Goal: Information Seeking & Learning: Learn about a topic

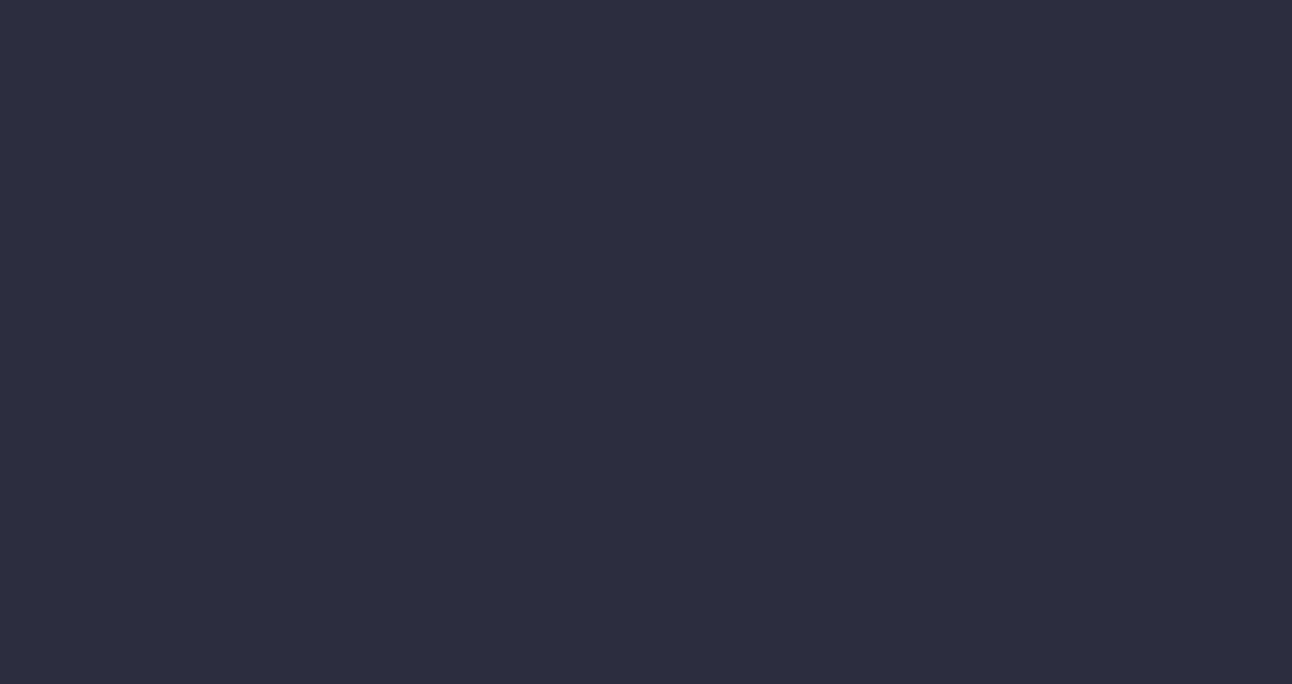
select select "finances"
select select "job"
select select "revrec"
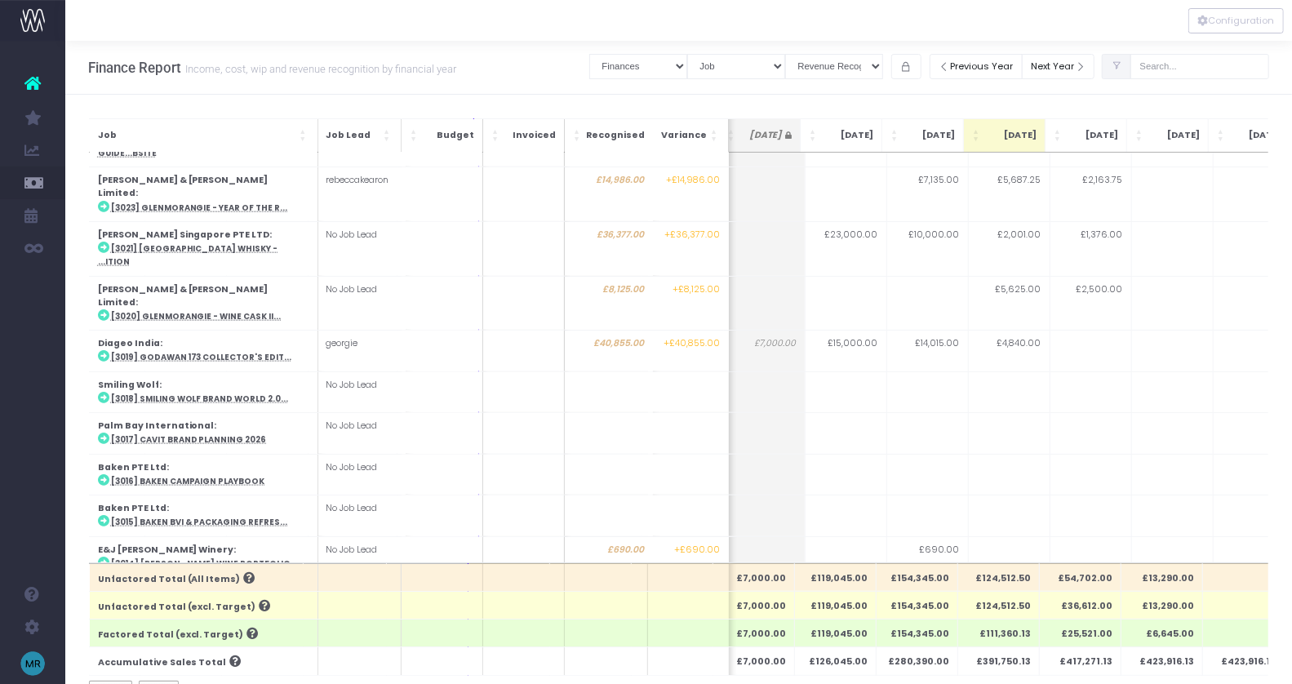
scroll to position [1330, 261]
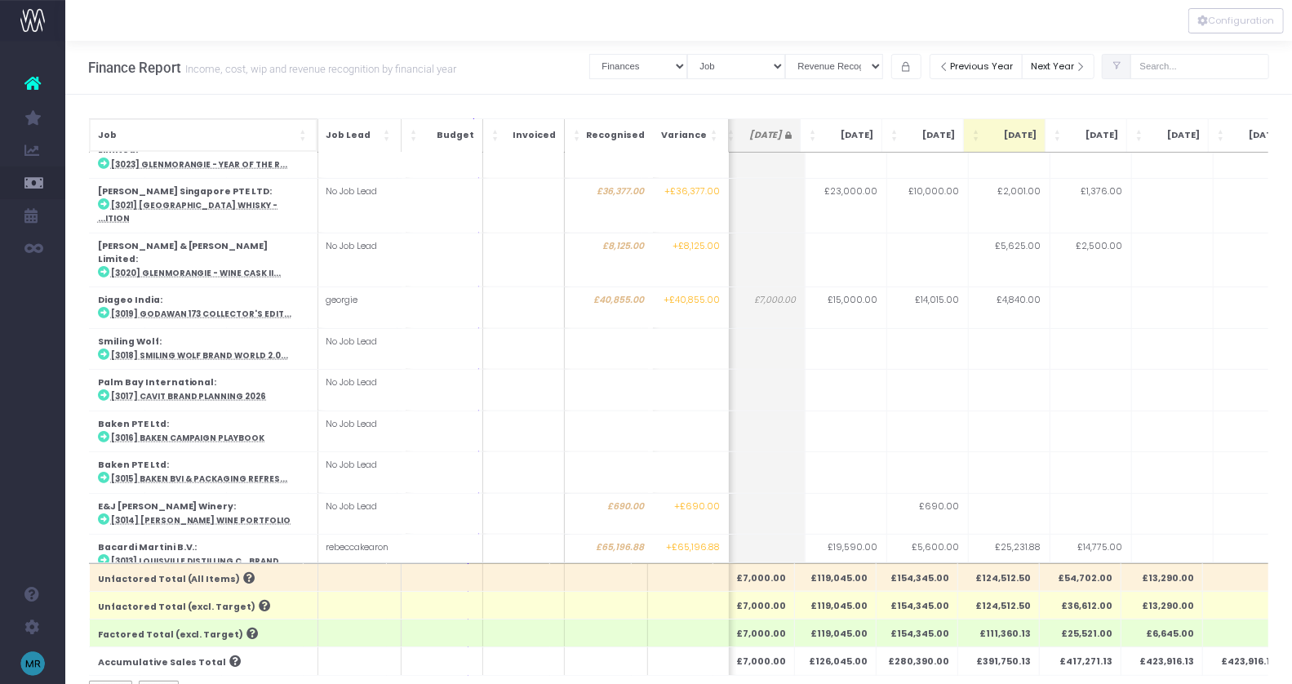
click at [304, 139] on span "Job: Activate to sort" at bounding box center [304, 135] width 10 height 16
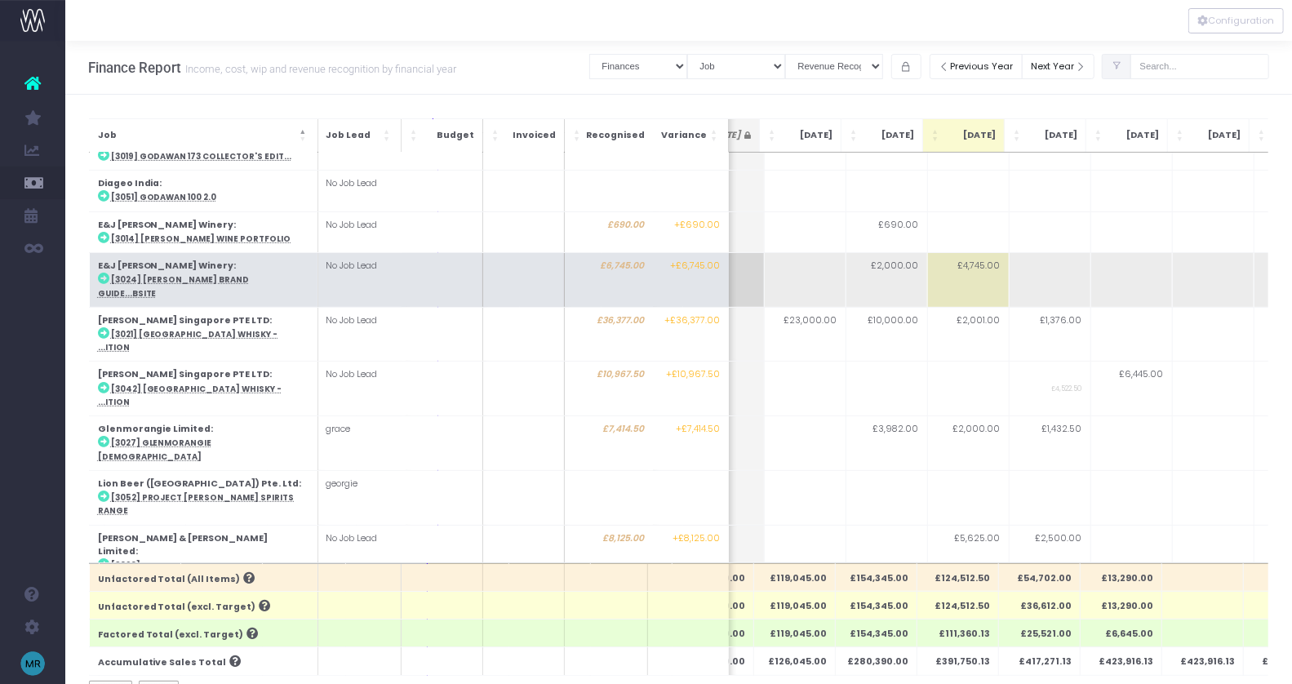
scroll to position [0, 302]
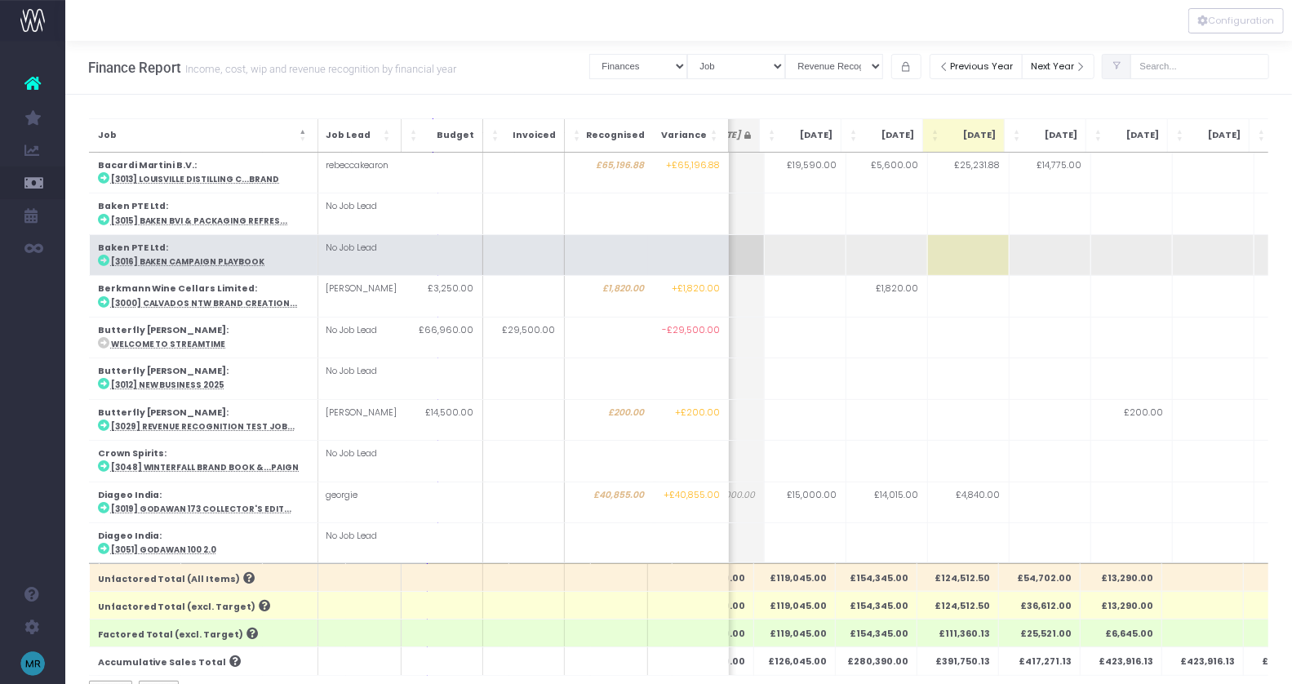
click at [956, 255] on td at bounding box center [968, 254] width 82 height 41
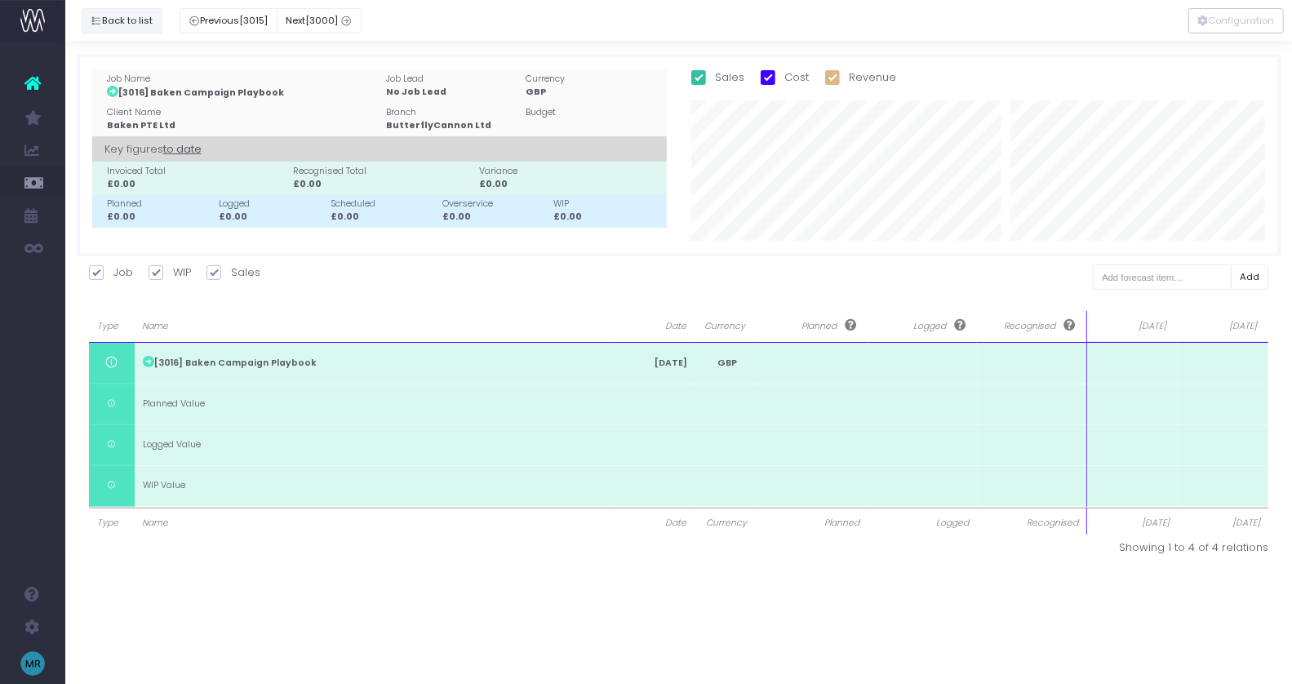
click at [122, 18] on button "Back to list" at bounding box center [122, 20] width 81 height 25
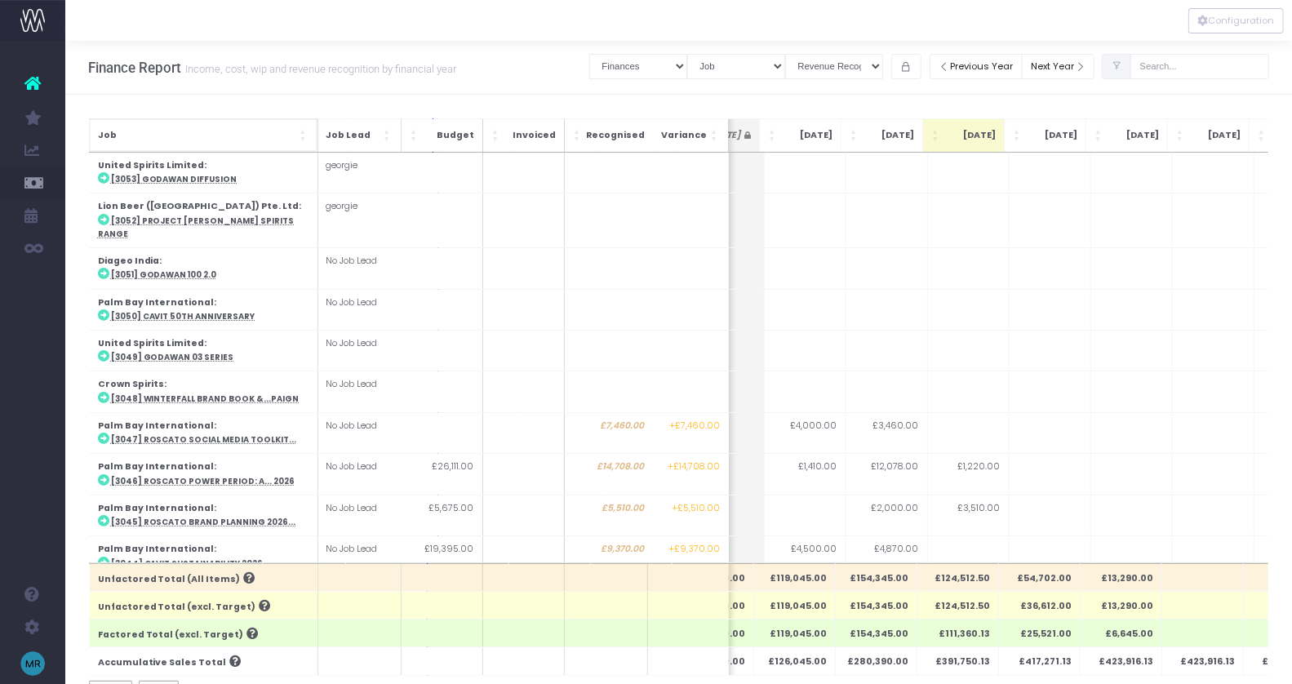
click at [255, 140] on span "Job" at bounding box center [196, 135] width 198 height 13
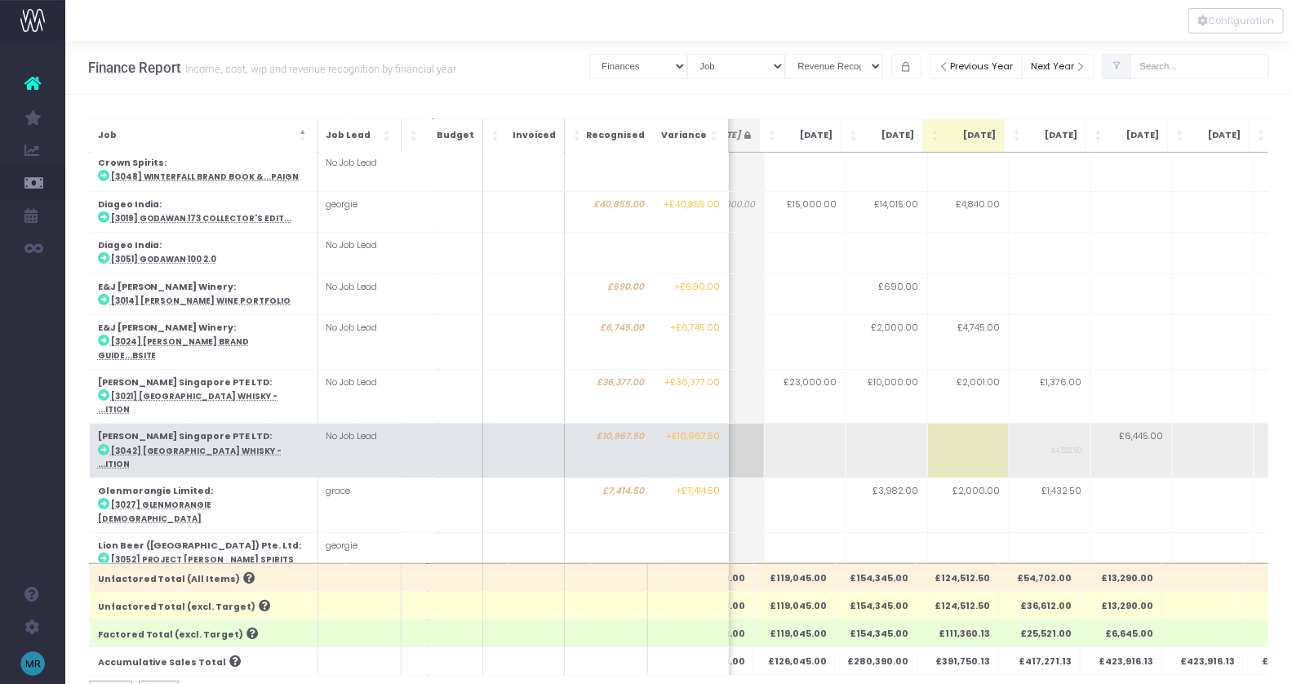
scroll to position [291, 302]
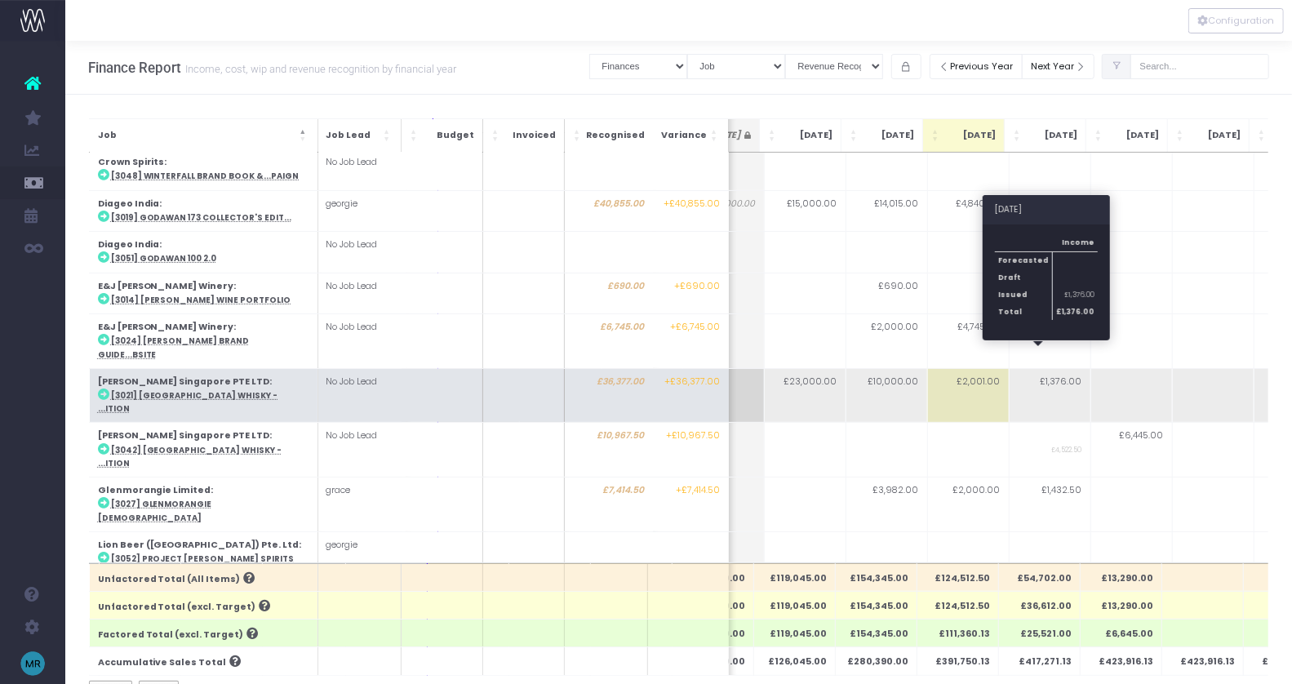
click at [1060, 368] on td "£1,376.00" at bounding box center [1050, 395] width 82 height 55
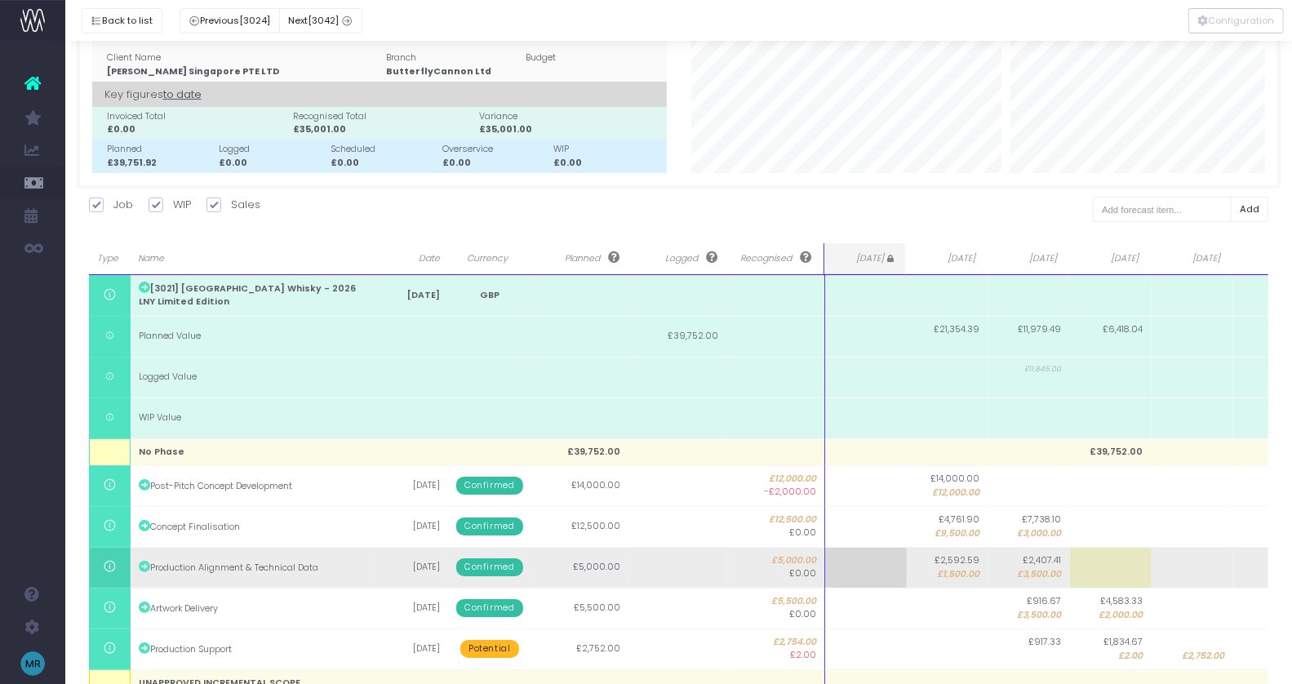
scroll to position [0, 0]
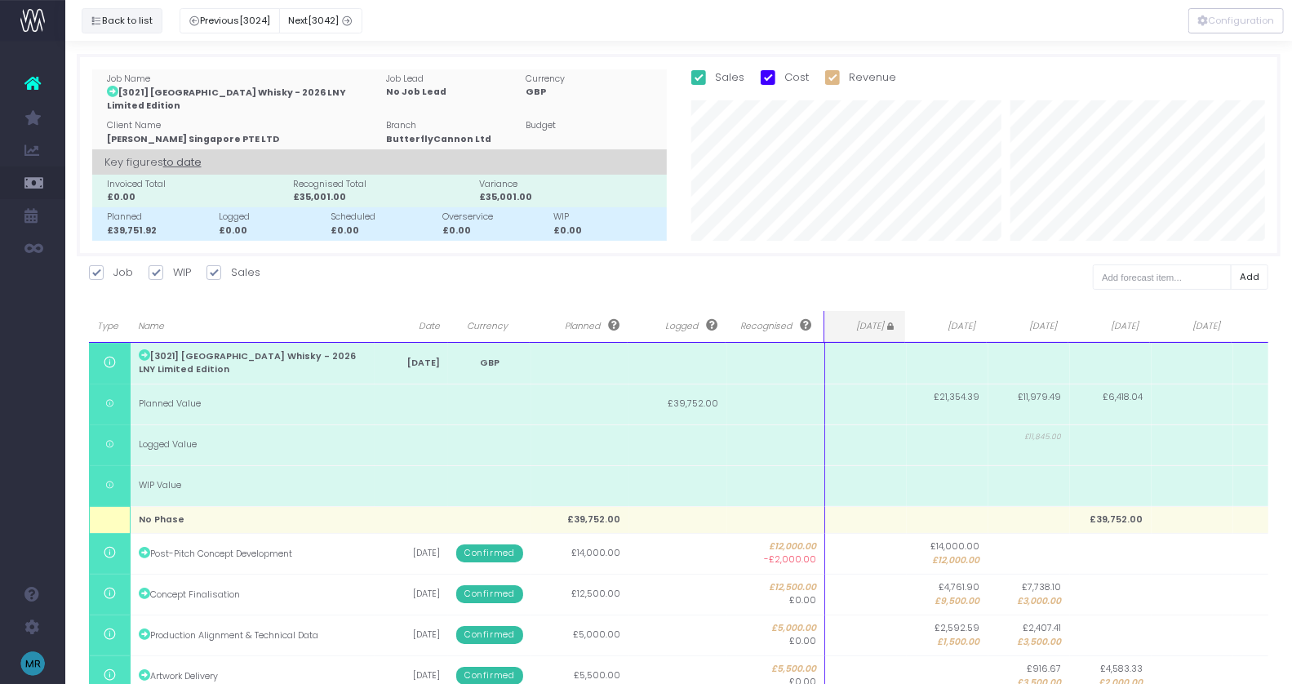
click at [110, 21] on button "Back to list" at bounding box center [122, 20] width 81 height 25
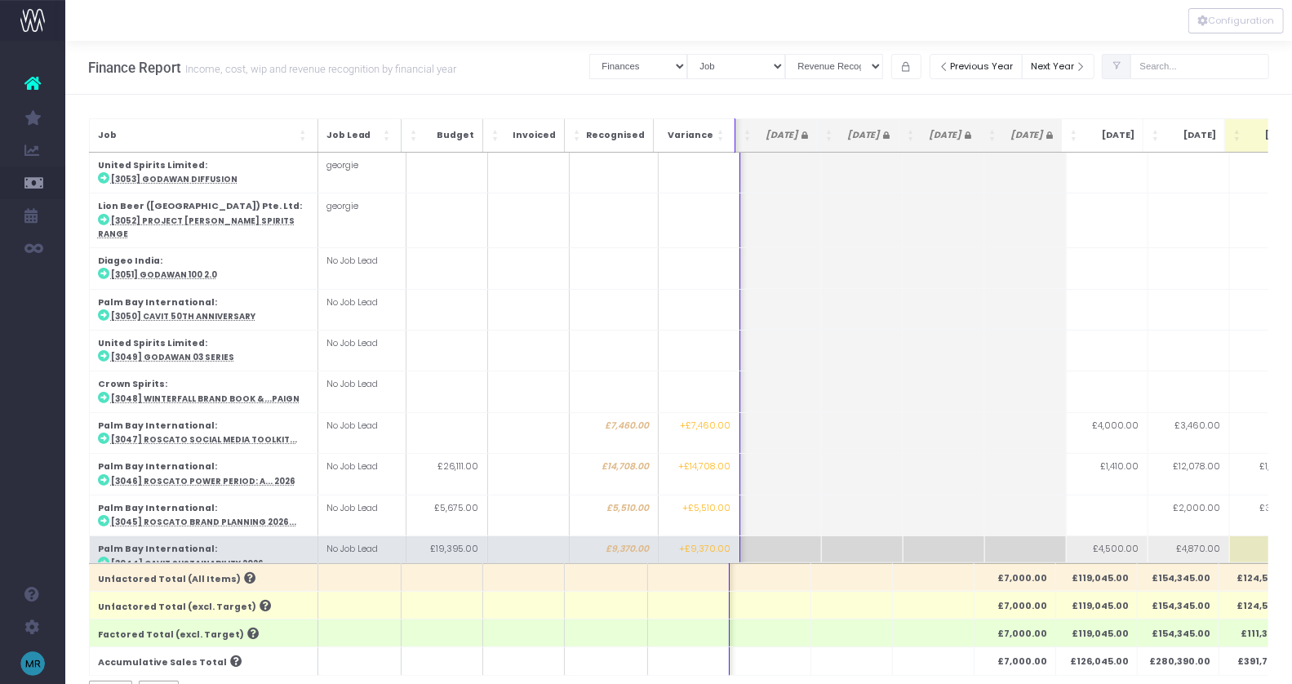
scroll to position [0, 302]
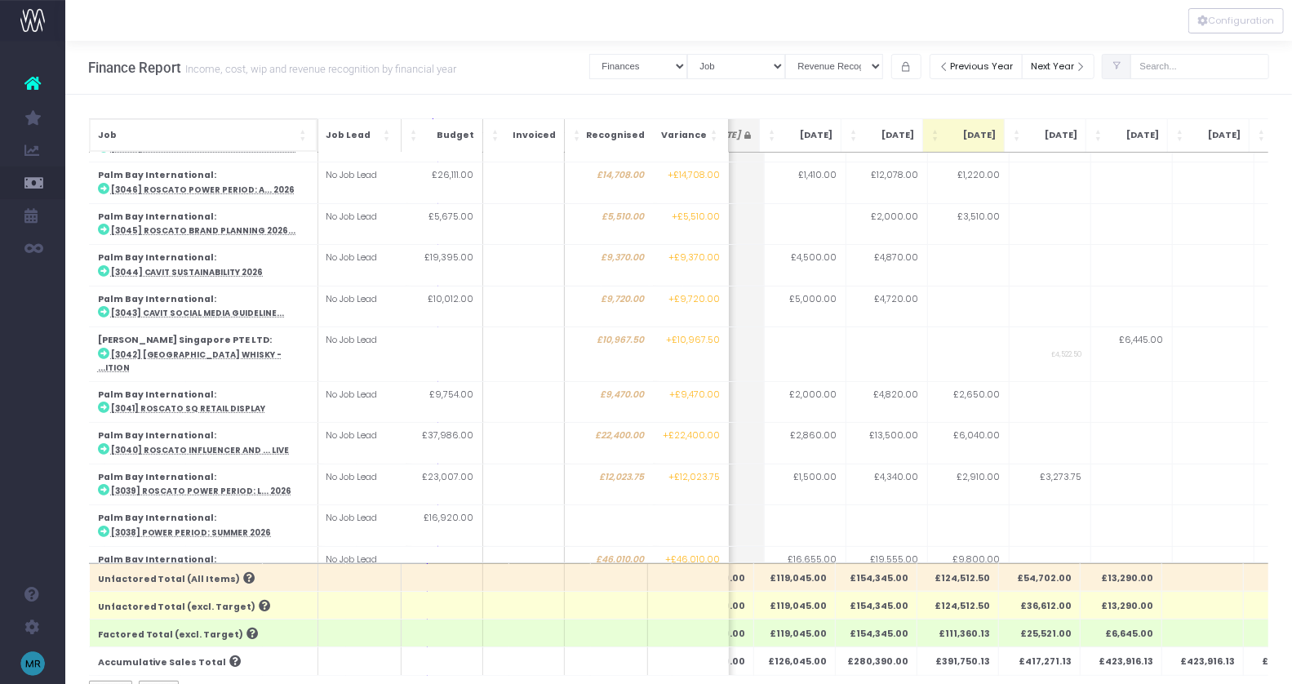
click at [304, 135] on span "Job: Activate to sort" at bounding box center [304, 135] width 10 height 16
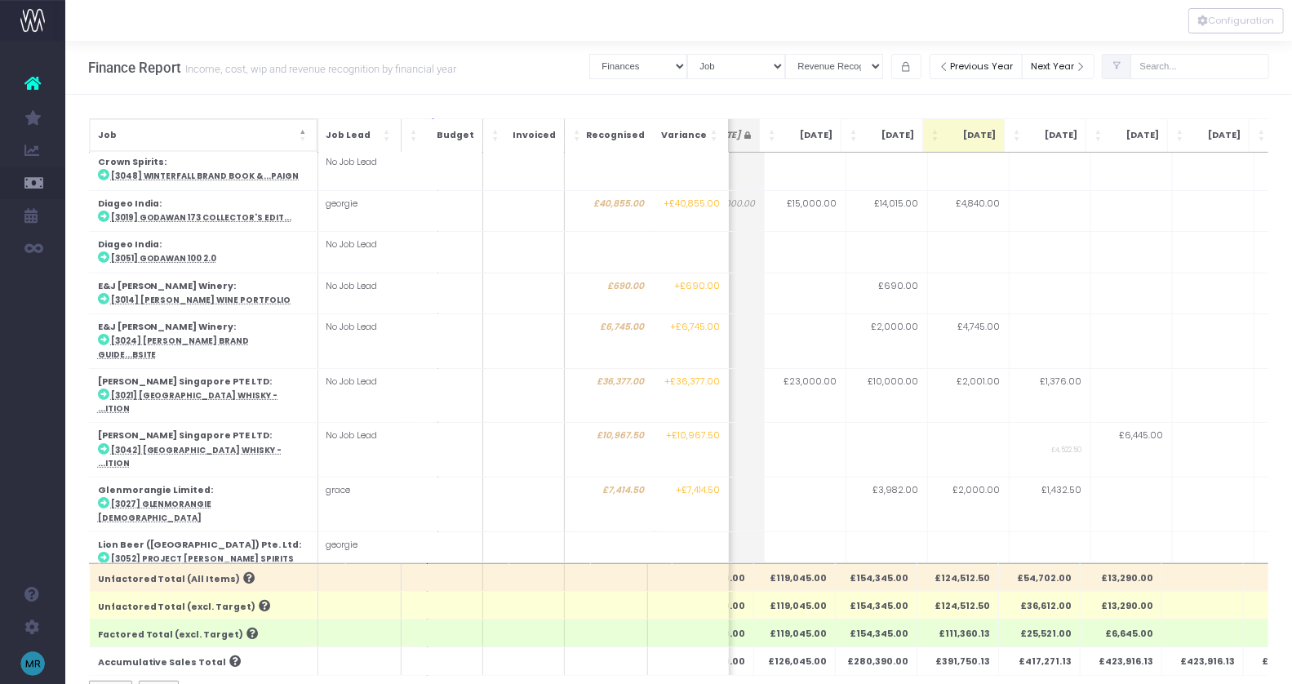
scroll to position [291, 302]
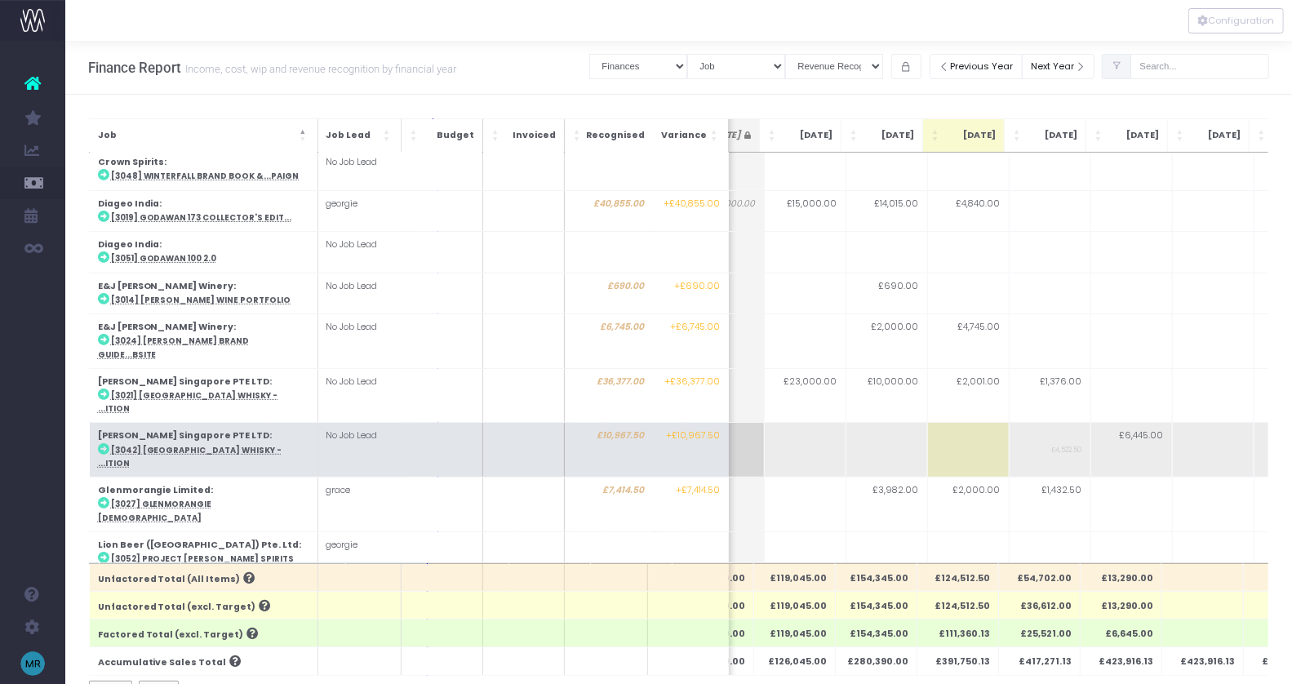
click at [226, 423] on td "[PERSON_NAME] Singapore PTE LTD : [3042] [GEOGRAPHIC_DATA] - ...ition" at bounding box center [203, 450] width 228 height 55
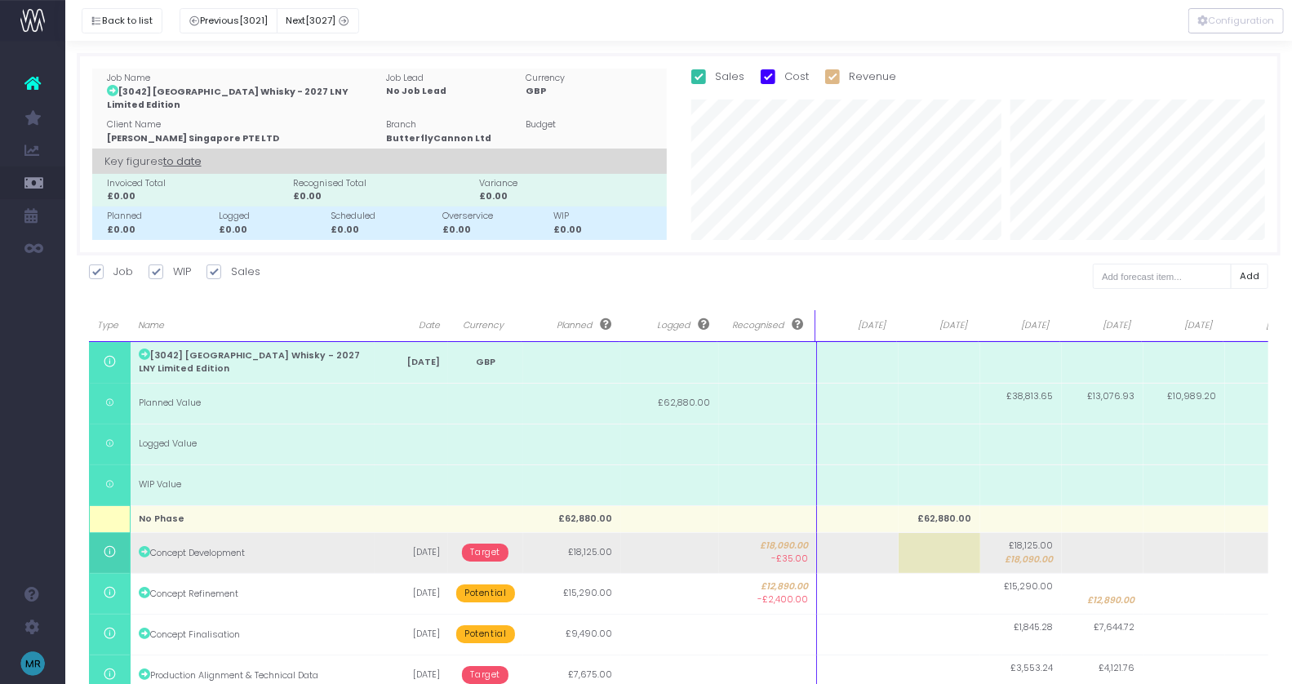
scroll to position [0, 0]
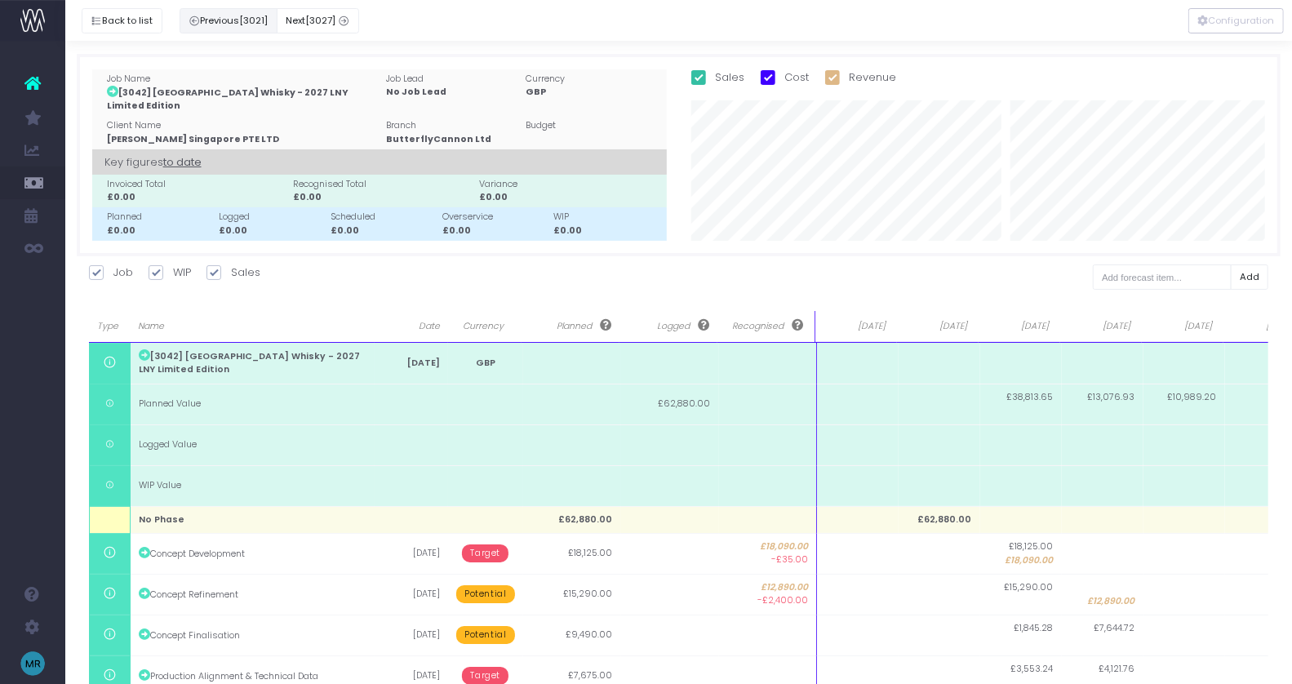
click at [236, 20] on button "Previous [3021]" at bounding box center [229, 20] width 98 height 25
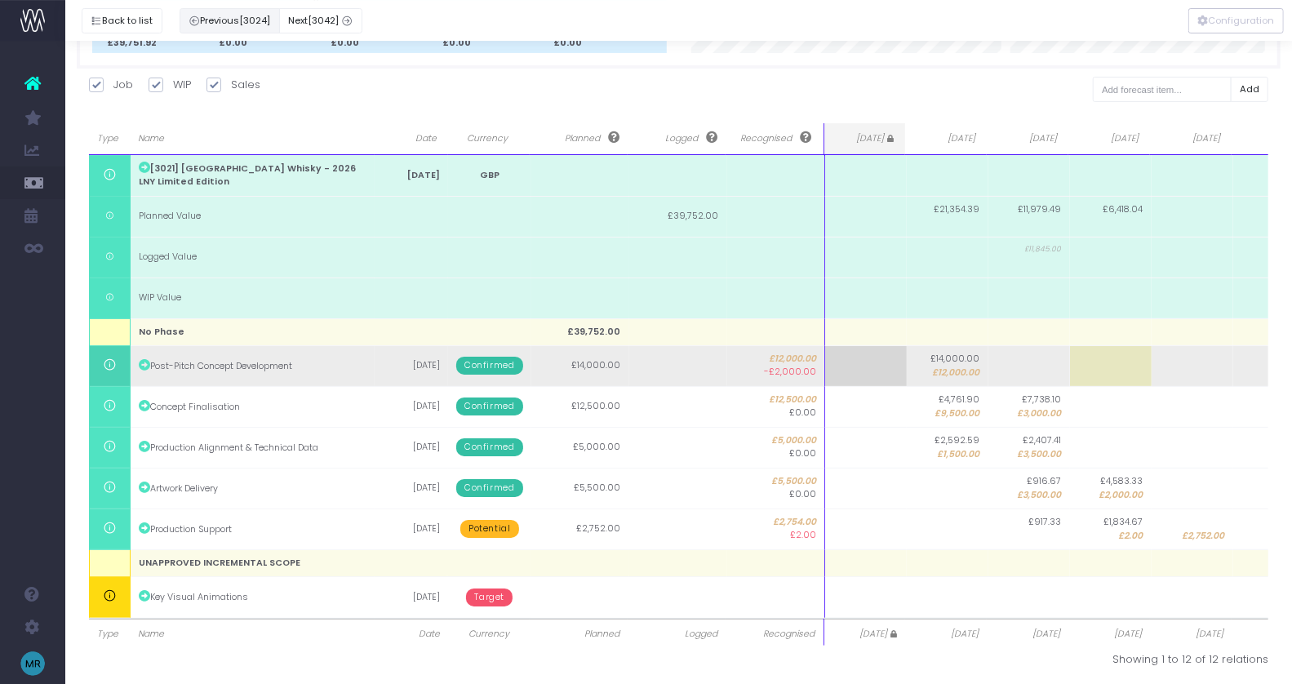
scroll to position [192, 0]
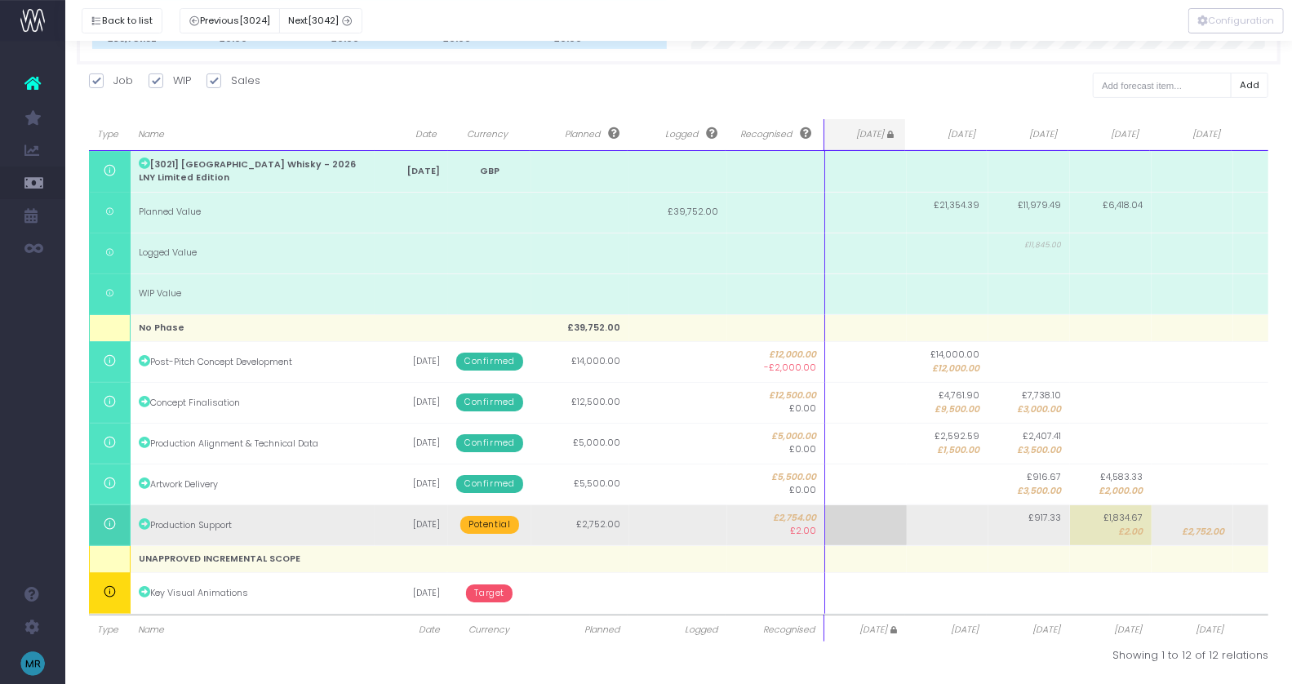
click at [1135, 537] on span "£2.00" at bounding box center [1131, 532] width 24 height 13
type input "2"
click at [478, 492] on body "Oh my... this is bad. [PERSON_NAME] wasn't able to load this page. Please conta…" at bounding box center [646, 150] width 1292 height 684
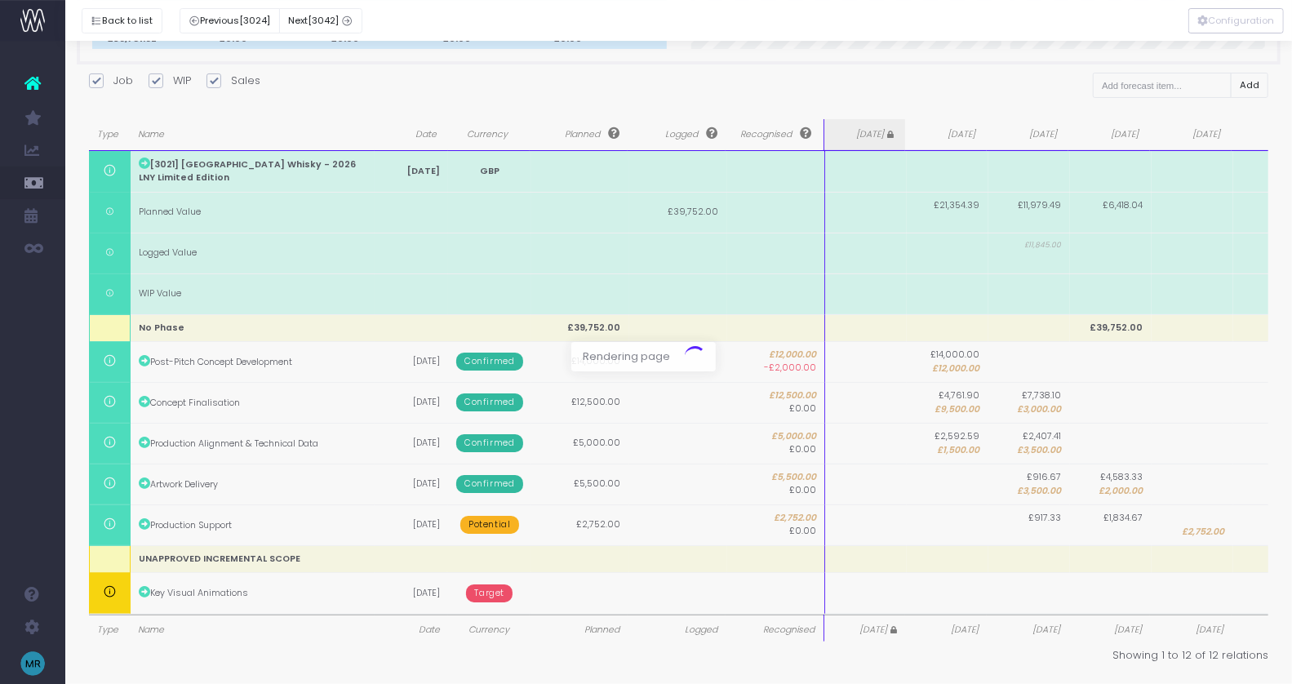
click at [486, 522] on div at bounding box center [646, 342] width 1292 height 684
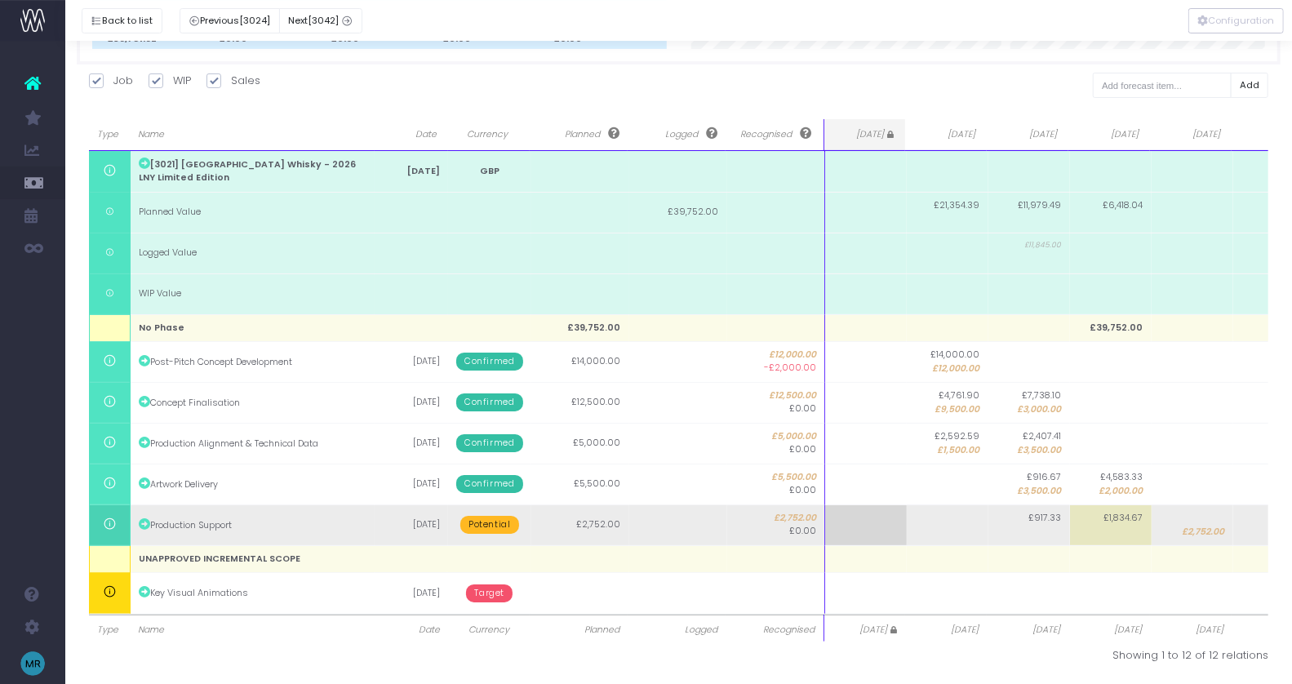
click at [493, 529] on span "Potential" at bounding box center [489, 525] width 58 height 18
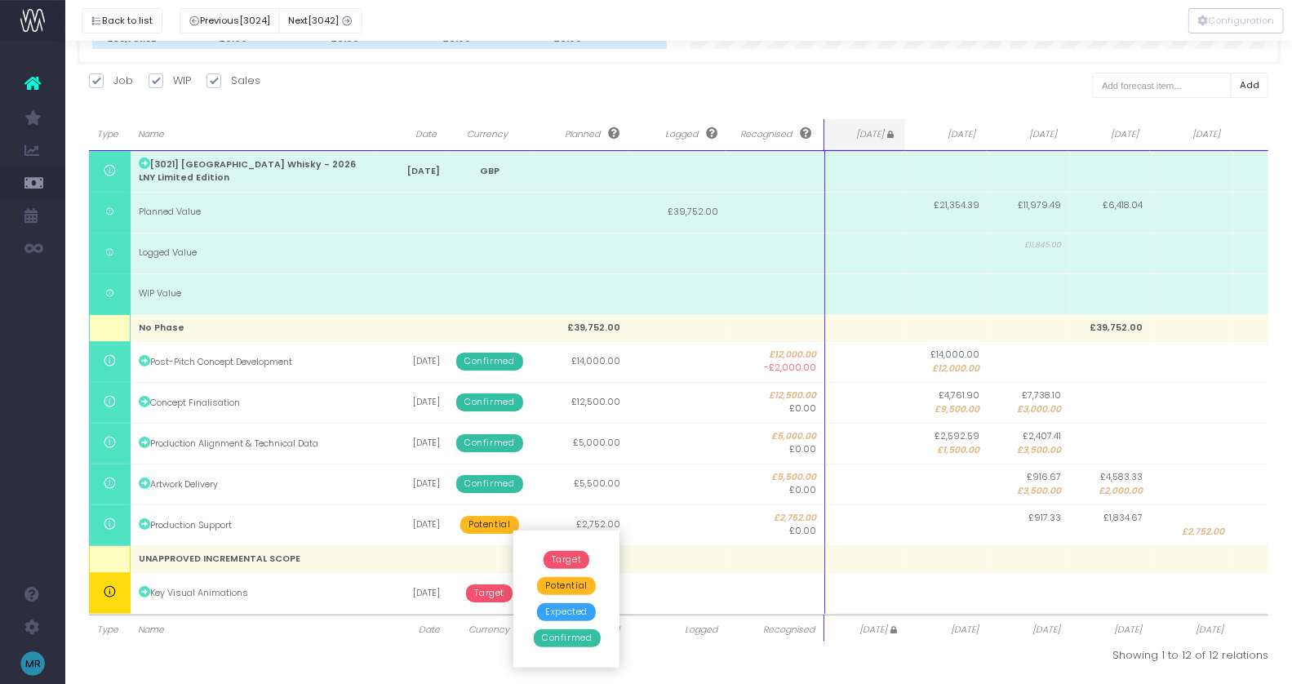
click at [561, 636] on span "Confirmed" at bounding box center [567, 638] width 66 height 18
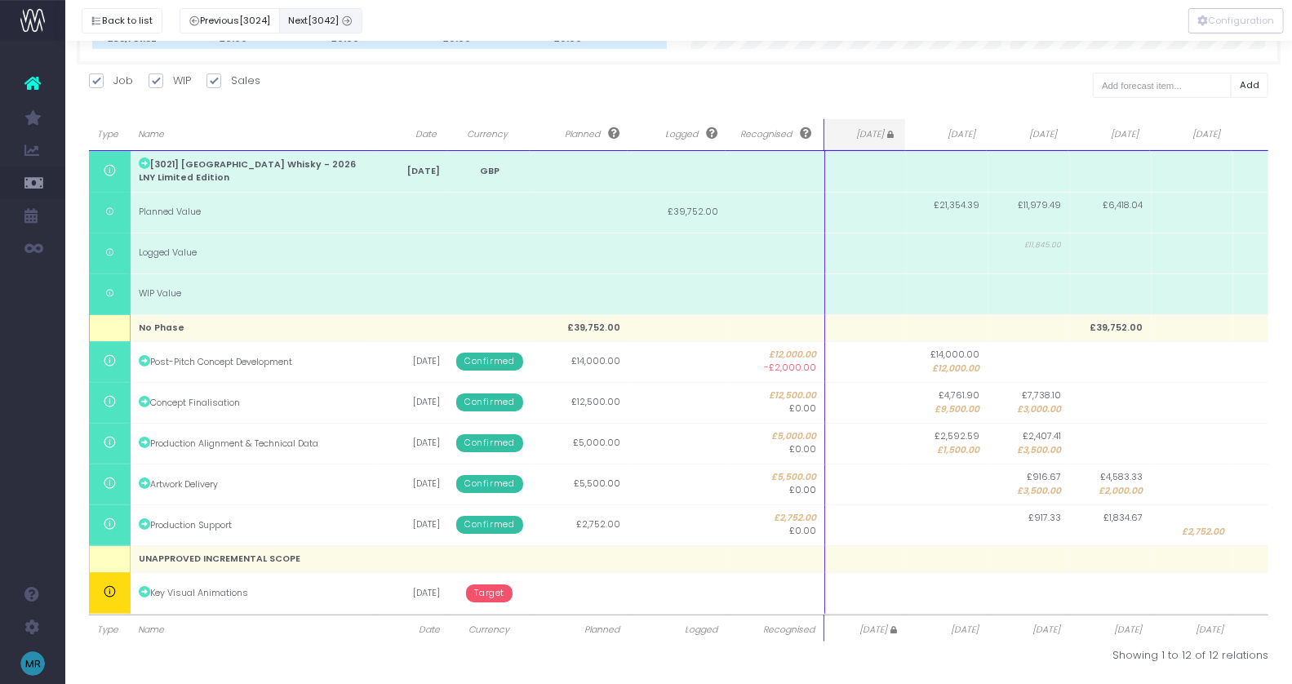
click at [322, 16] on span "[3042]" at bounding box center [323, 21] width 31 height 14
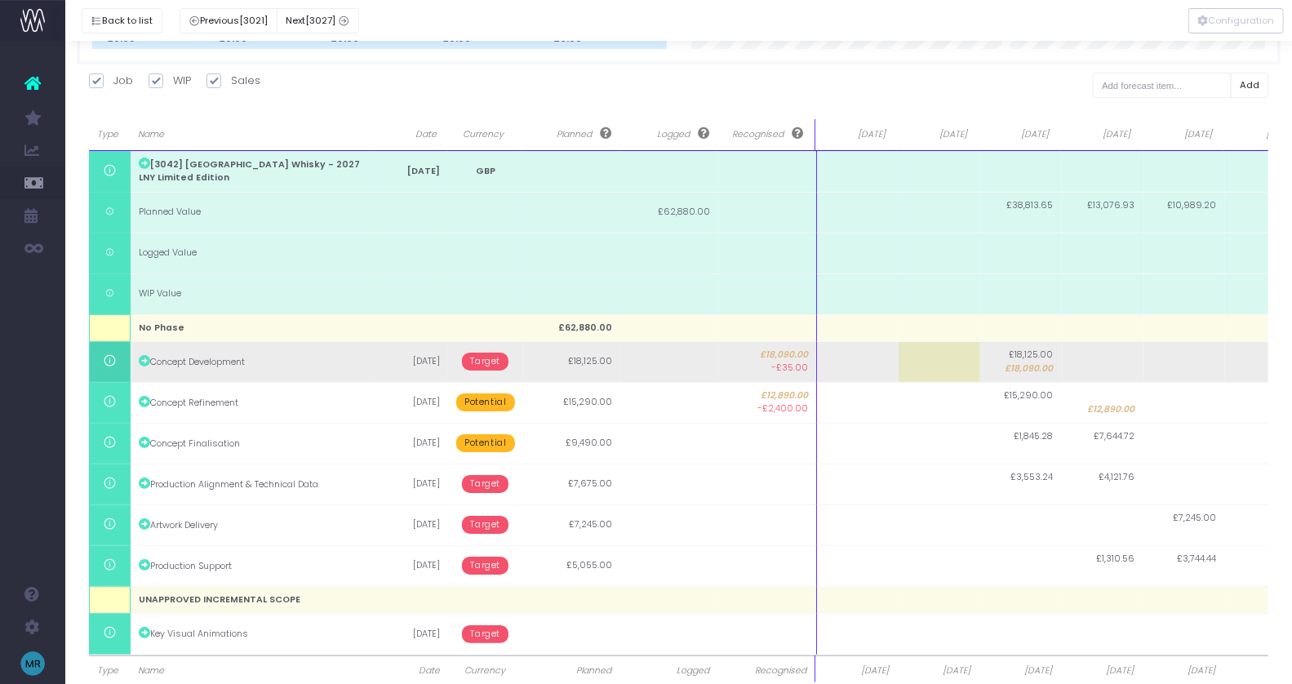
click at [490, 362] on span "Target" at bounding box center [485, 362] width 47 height 18
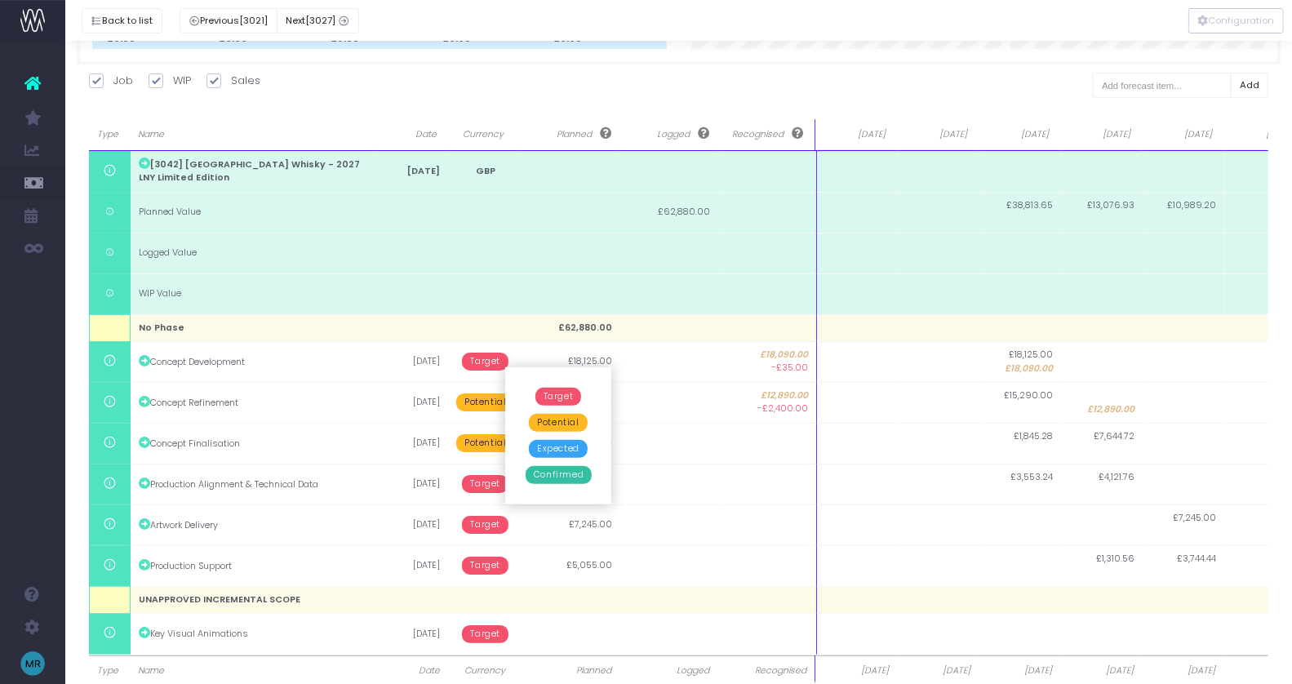
click at [558, 425] on span "Potential" at bounding box center [558, 423] width 58 height 18
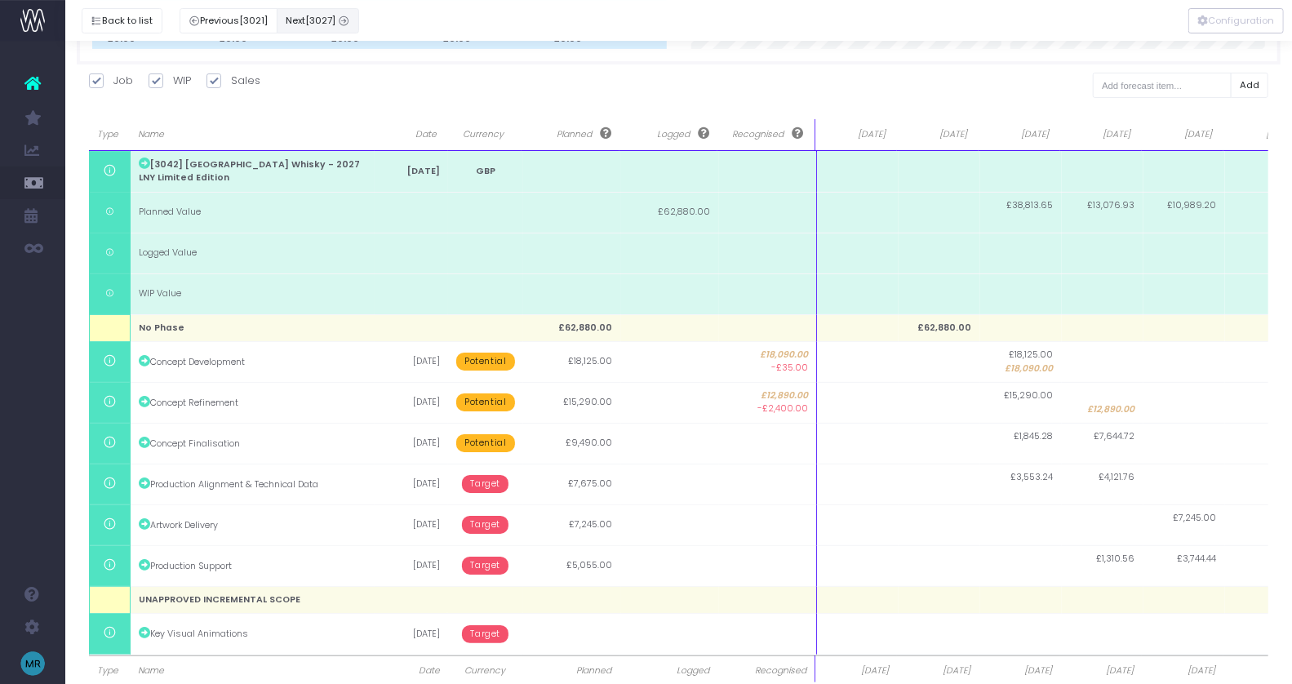
click at [304, 18] on button "Next [3027]" at bounding box center [318, 20] width 82 height 25
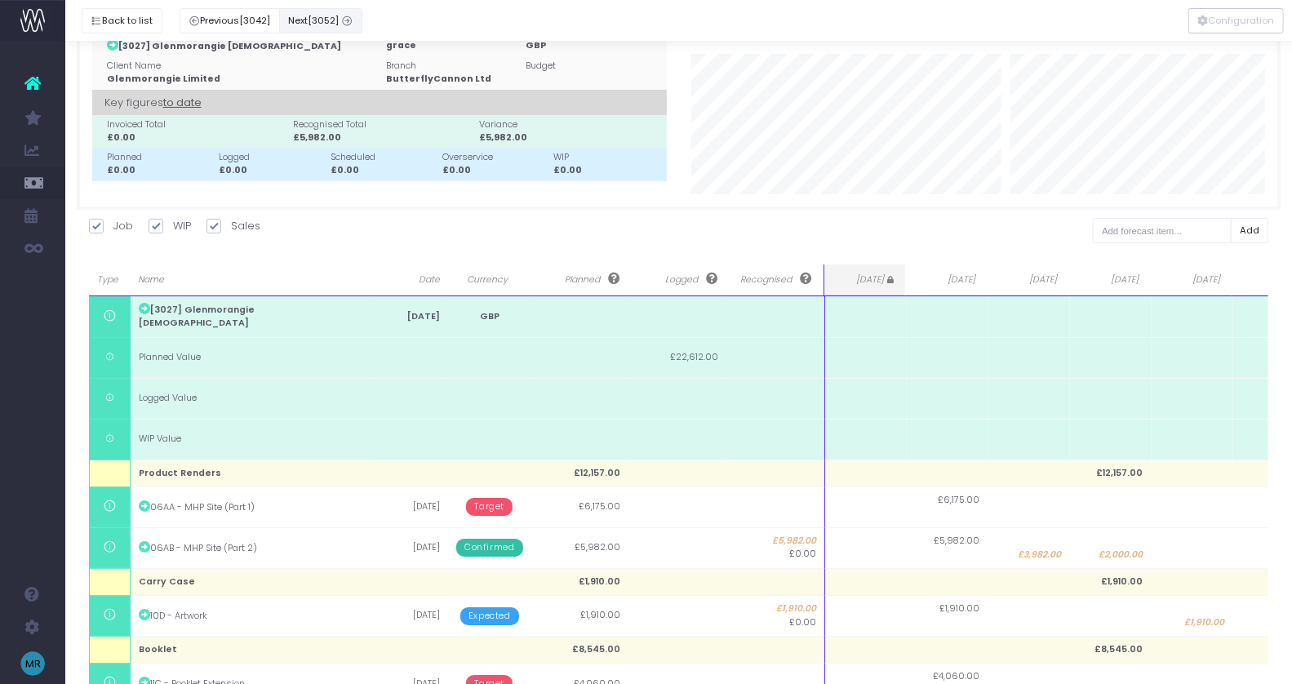
scroll to position [0, 0]
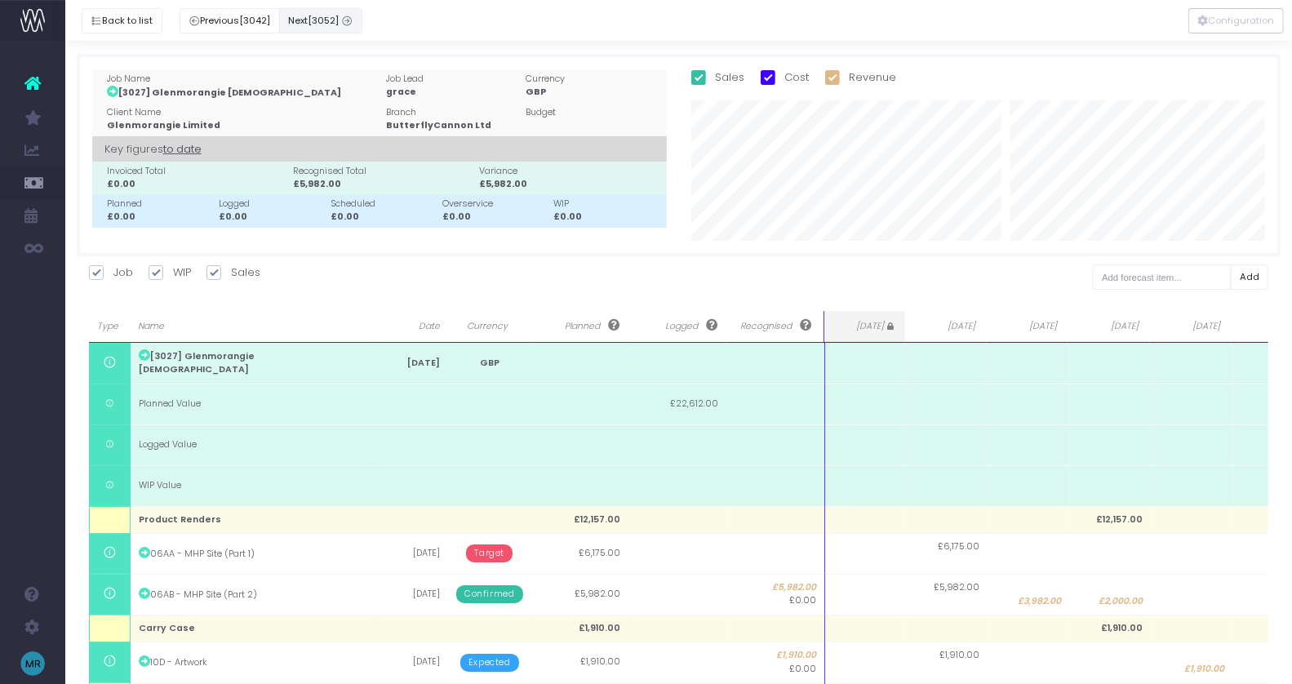
click at [319, 20] on span "[3052]" at bounding box center [323, 21] width 31 height 14
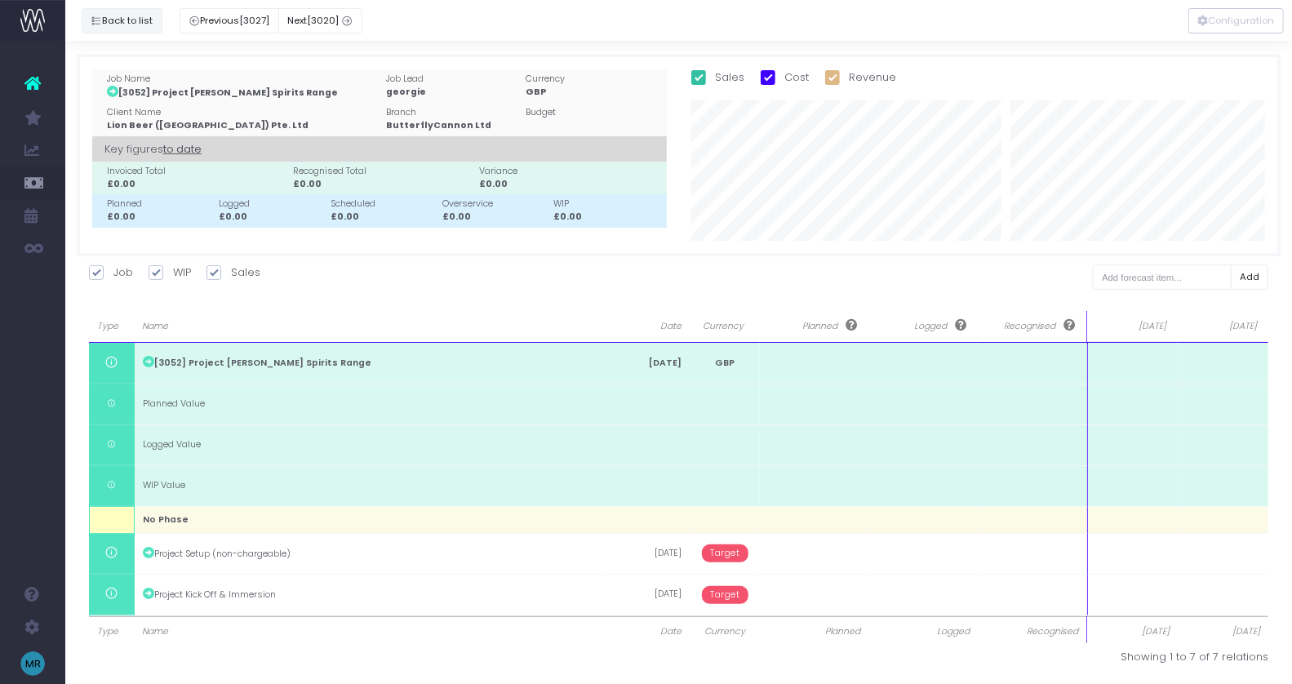
click at [139, 18] on button "Back to list" at bounding box center [122, 20] width 81 height 25
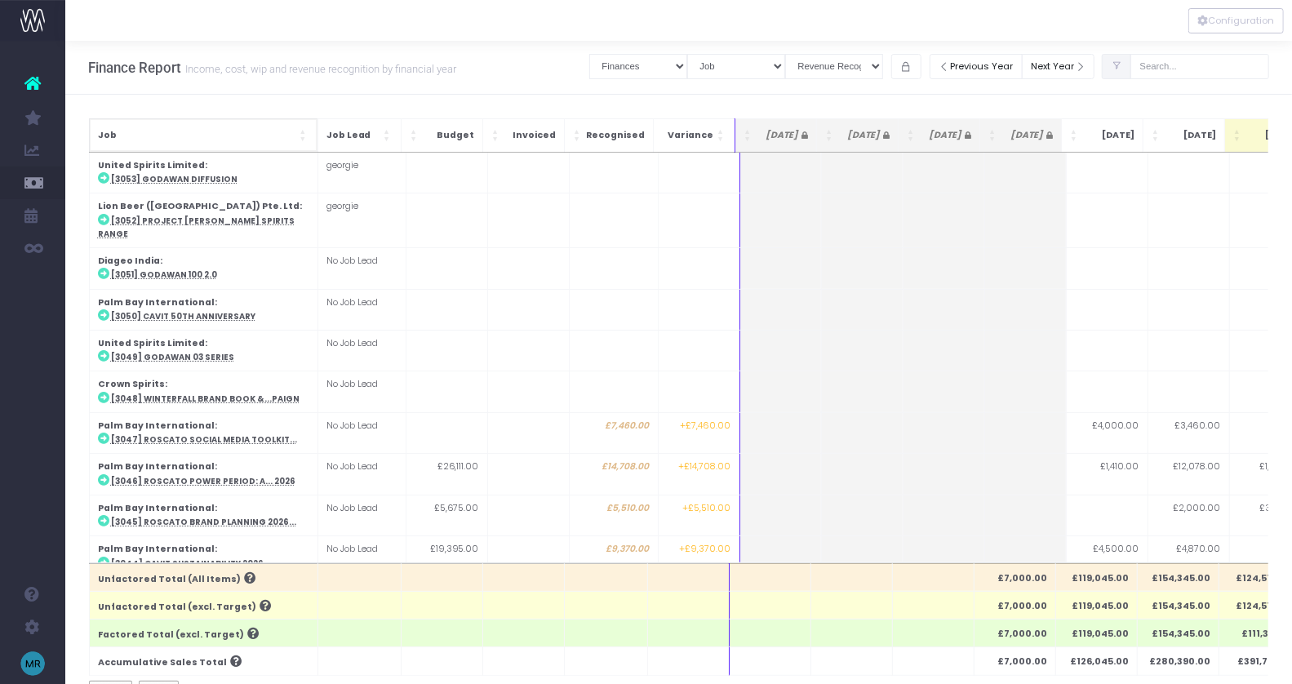
click at [304, 133] on span "Job: Activate to sort" at bounding box center [304, 135] width 10 height 16
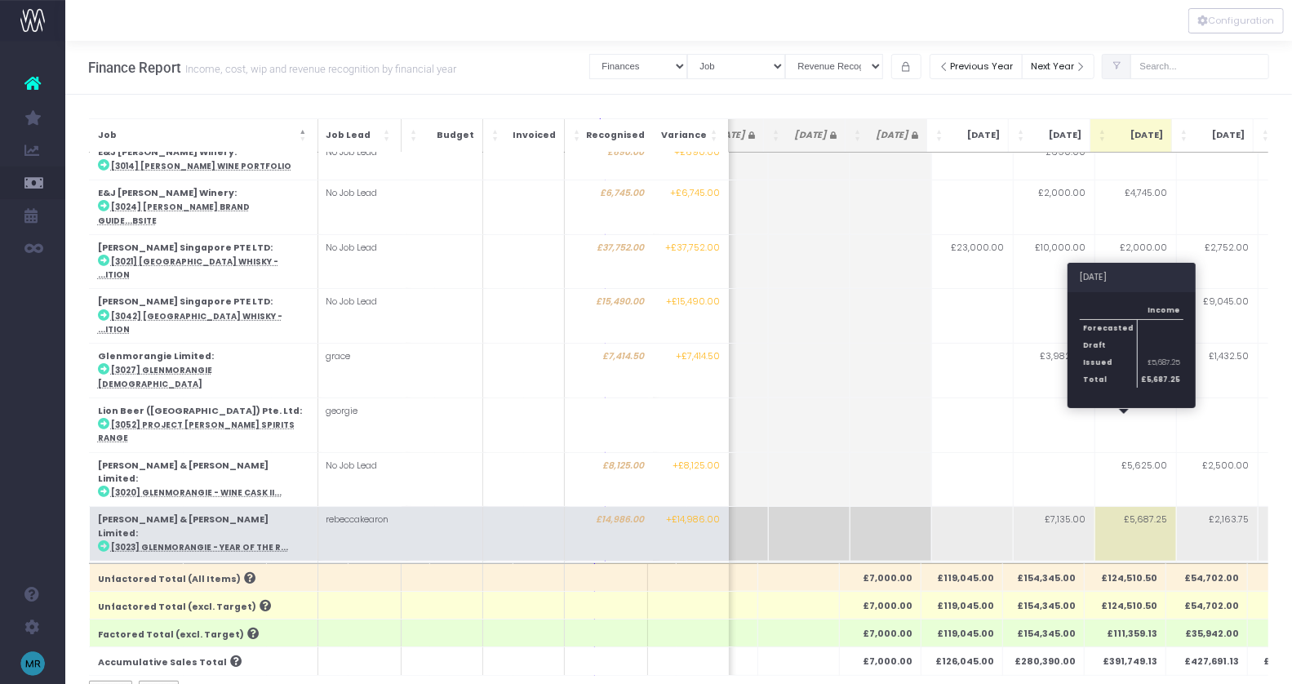
scroll to position [426, 135]
click at [1124, 506] on td "£5,687.25" at bounding box center [1135, 533] width 82 height 55
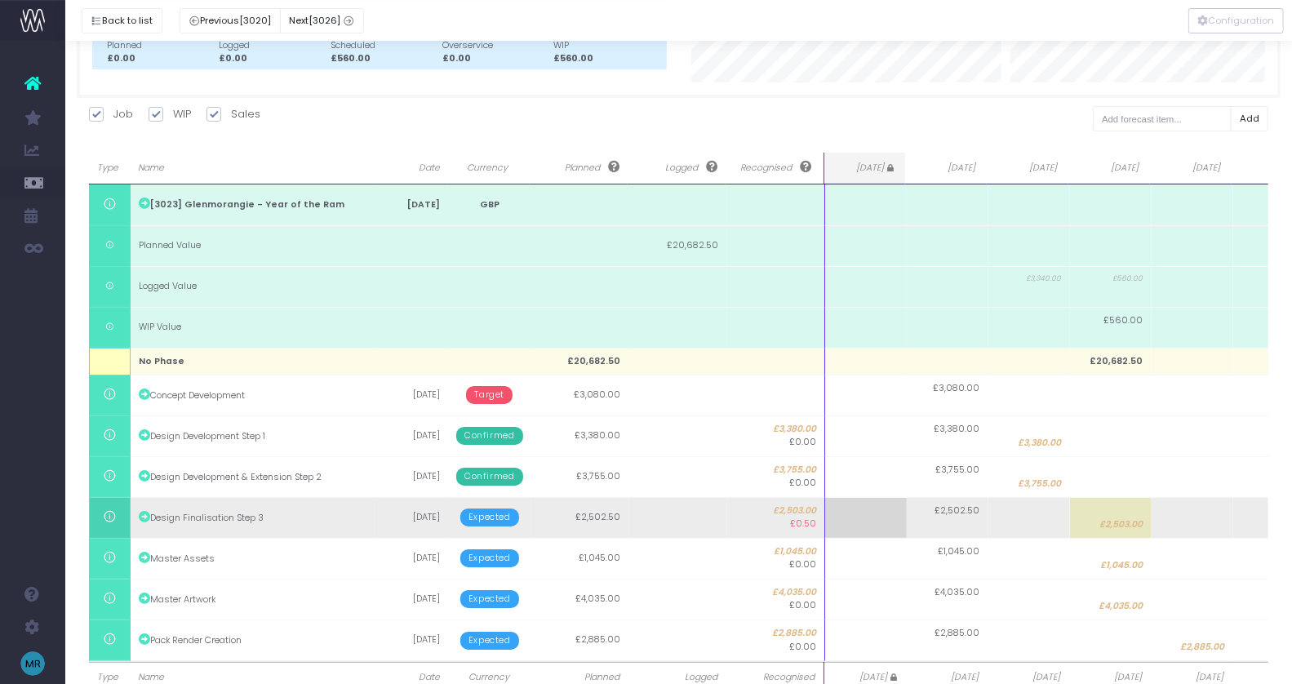
scroll to position [206, 0]
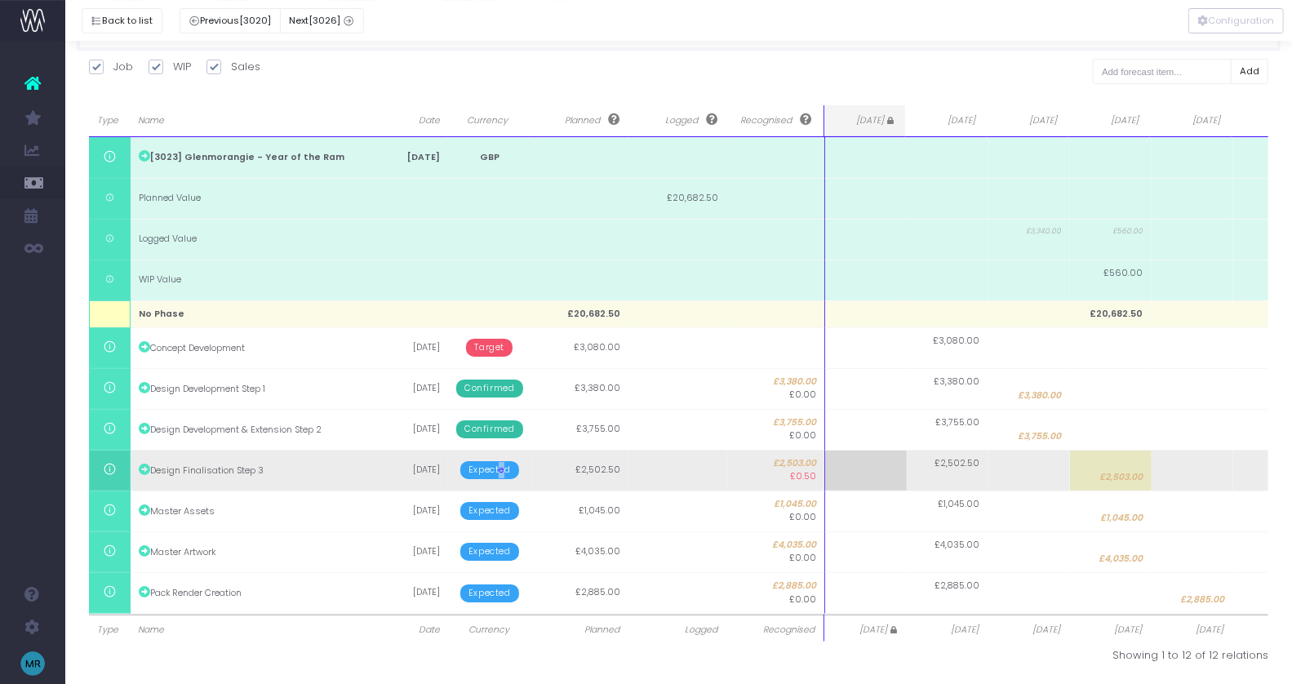
click at [500, 468] on span "Expected" at bounding box center [489, 470] width 59 height 18
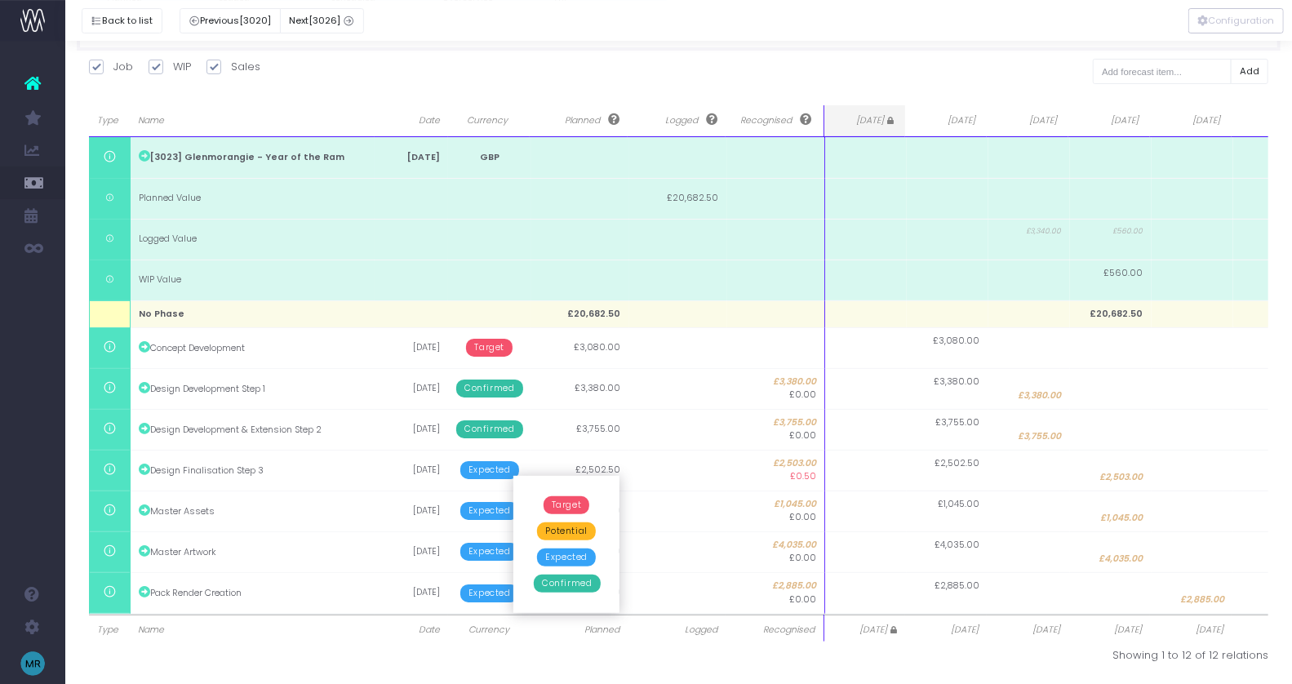
click at [568, 585] on span "Confirmed" at bounding box center [567, 583] width 66 height 18
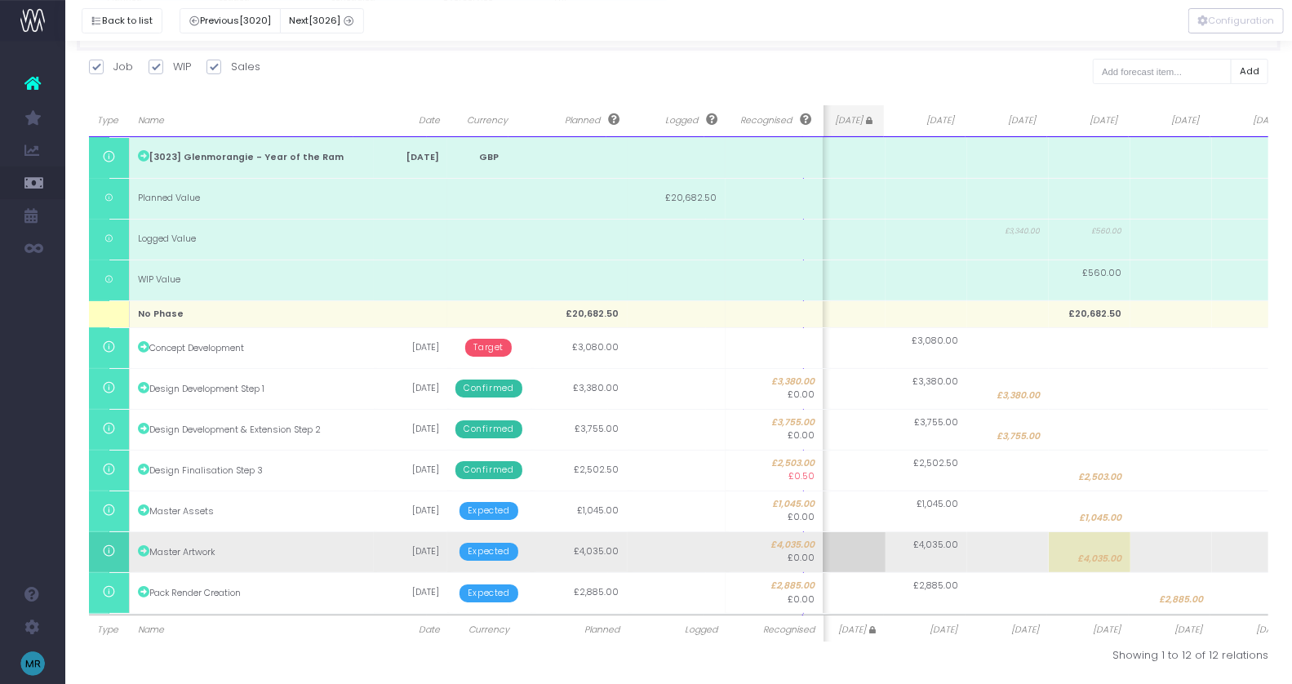
scroll to position [0, 44]
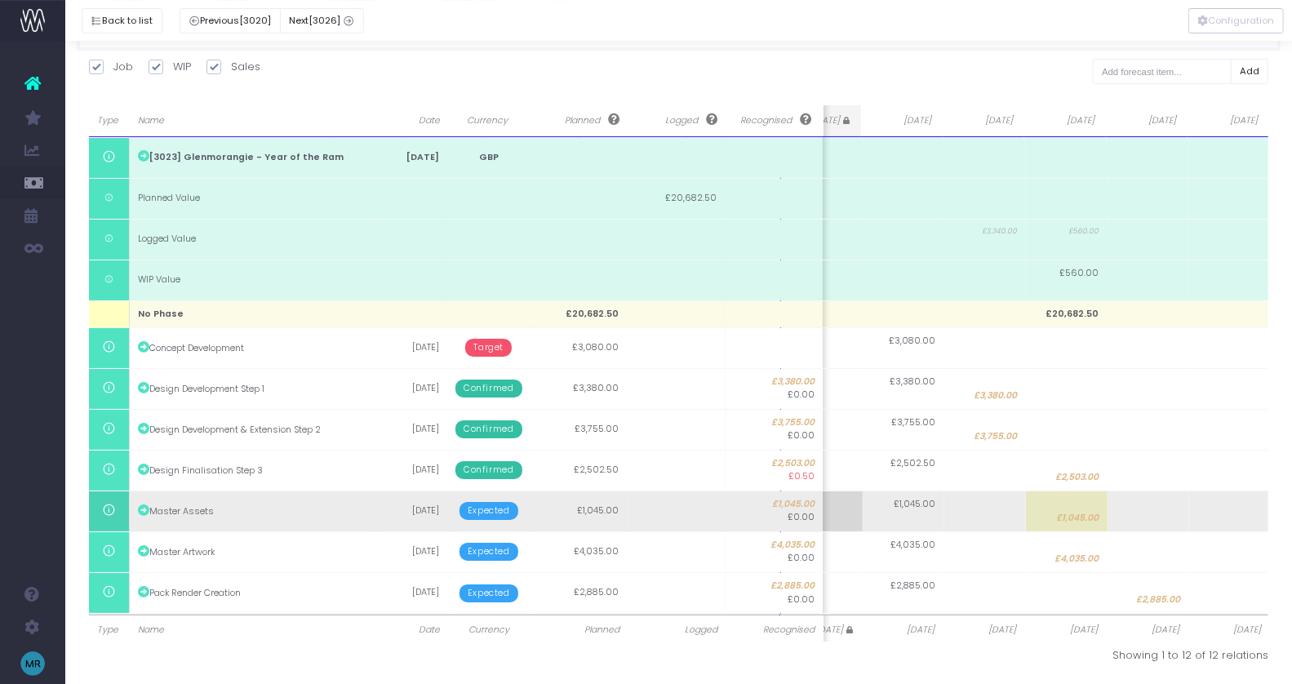
click at [1136, 507] on td at bounding box center [1148, 510] width 82 height 41
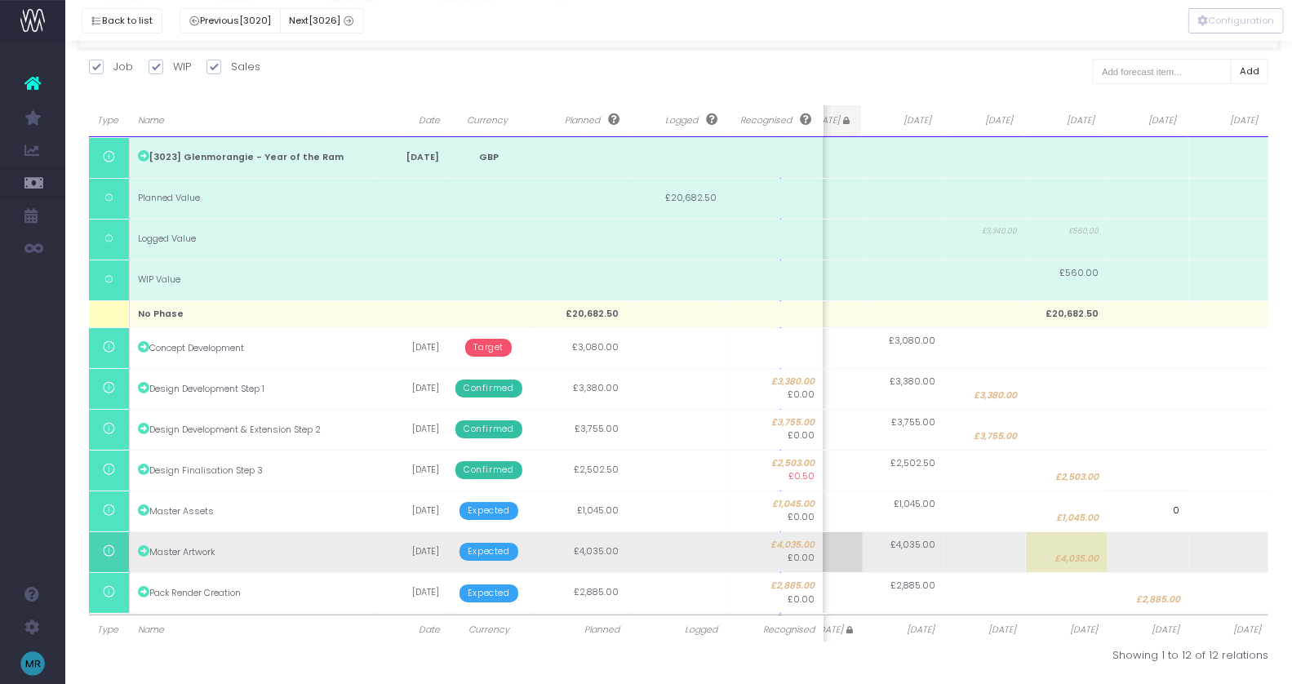
click at [1155, 549] on td at bounding box center [1148, 551] width 82 height 41
type input "4035"
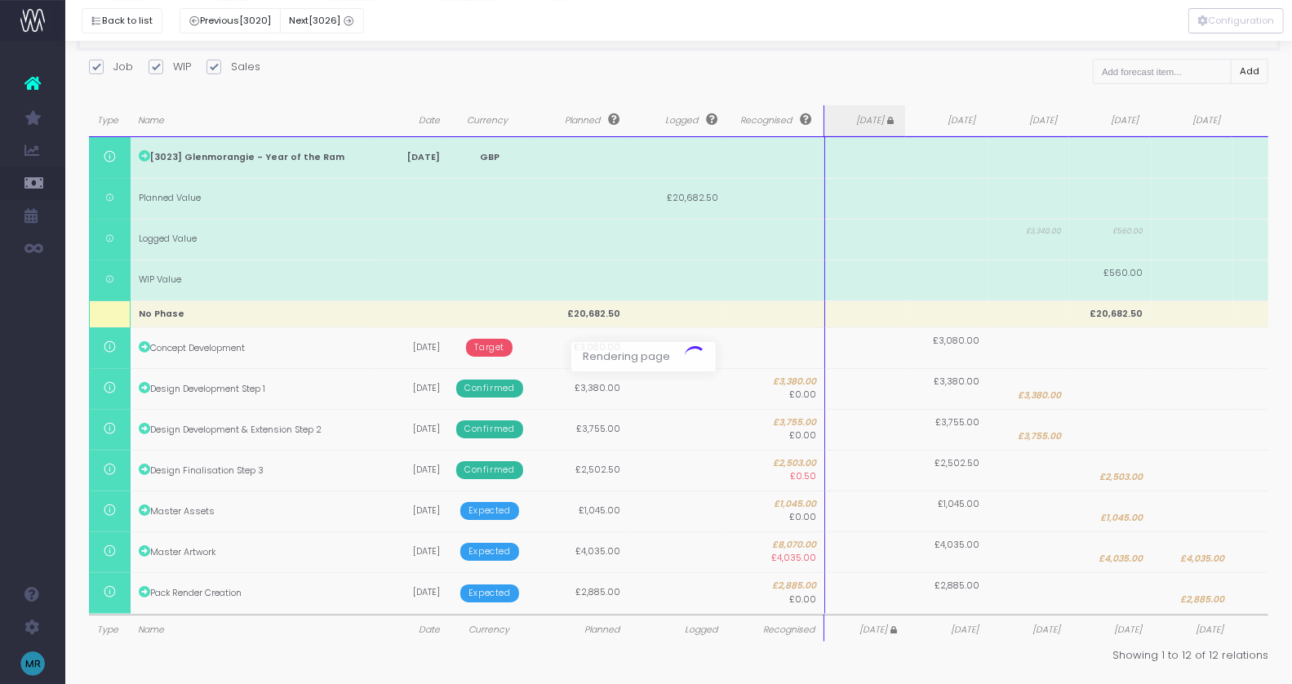
click at [1165, 515] on div at bounding box center [646, 342] width 1292 height 684
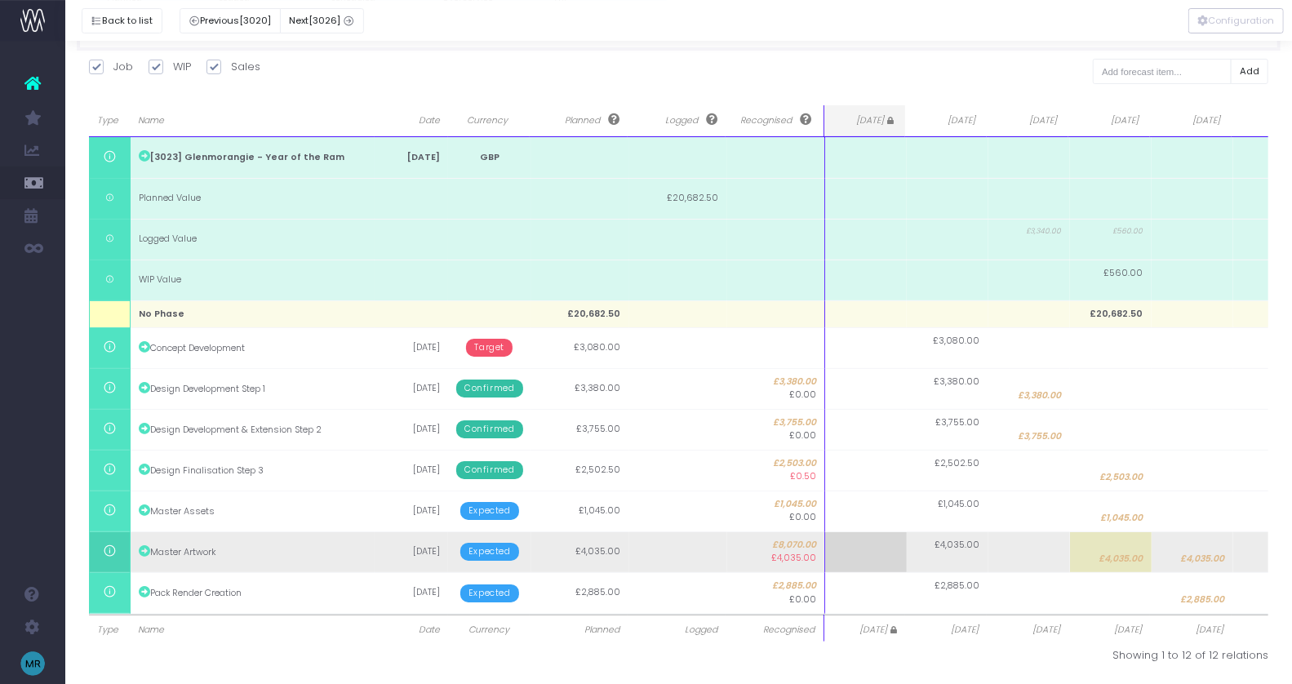
click at [1128, 557] on span "£4,035.00" at bounding box center [1121, 558] width 44 height 13
type input "4035"
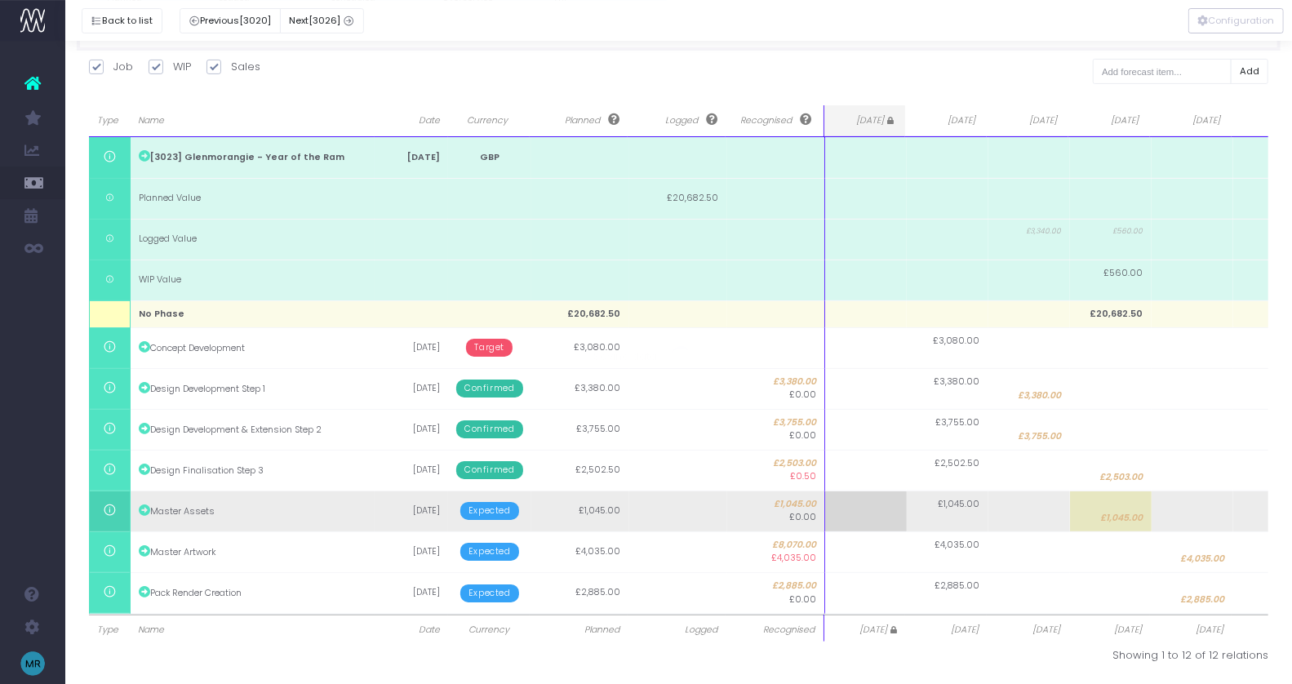
click at [1133, 478] on body "Oh my... this is bad. [PERSON_NAME] wasn't able to load this page. Please conta…" at bounding box center [646, 136] width 1292 height 684
click at [1129, 517] on span "£1,045.00" at bounding box center [1122, 518] width 42 height 13
type input "1045"
click at [1210, 478] on body "Oh my... this is bad. [PERSON_NAME] wasn't able to load this page. Please conta…" at bounding box center [646, 136] width 1292 height 684
click at [1190, 508] on td at bounding box center [1192, 510] width 82 height 41
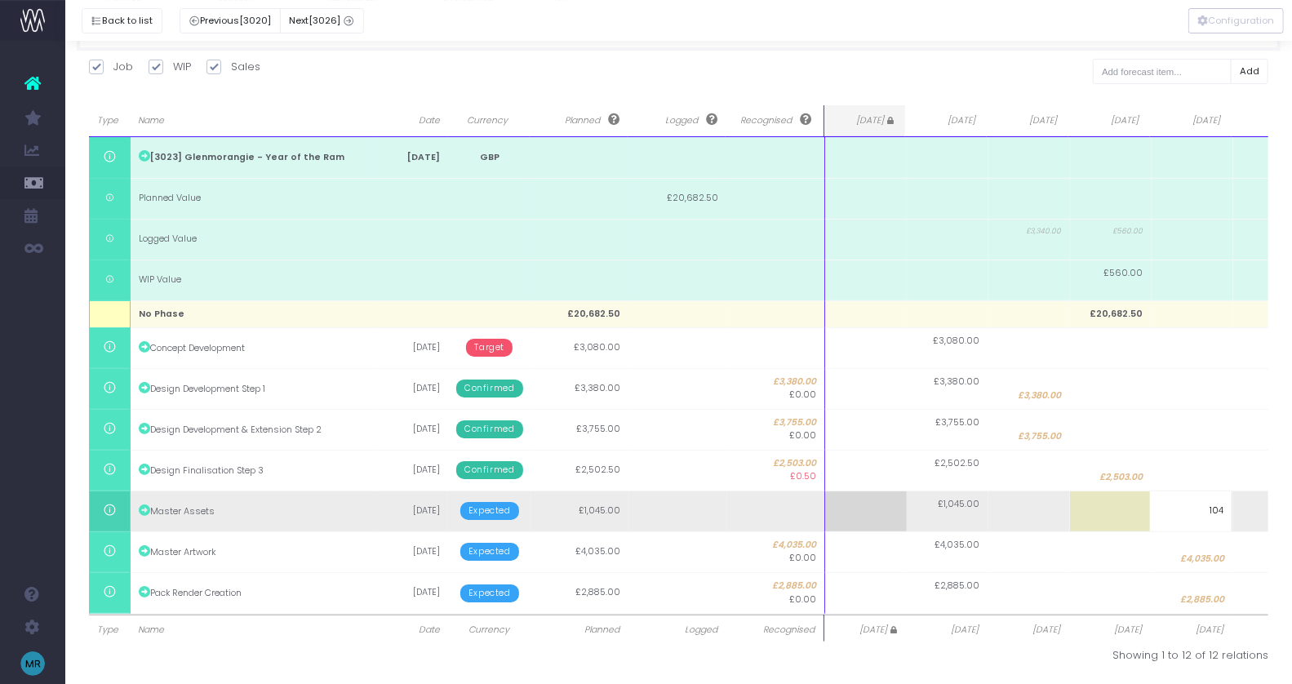
type input "1045"
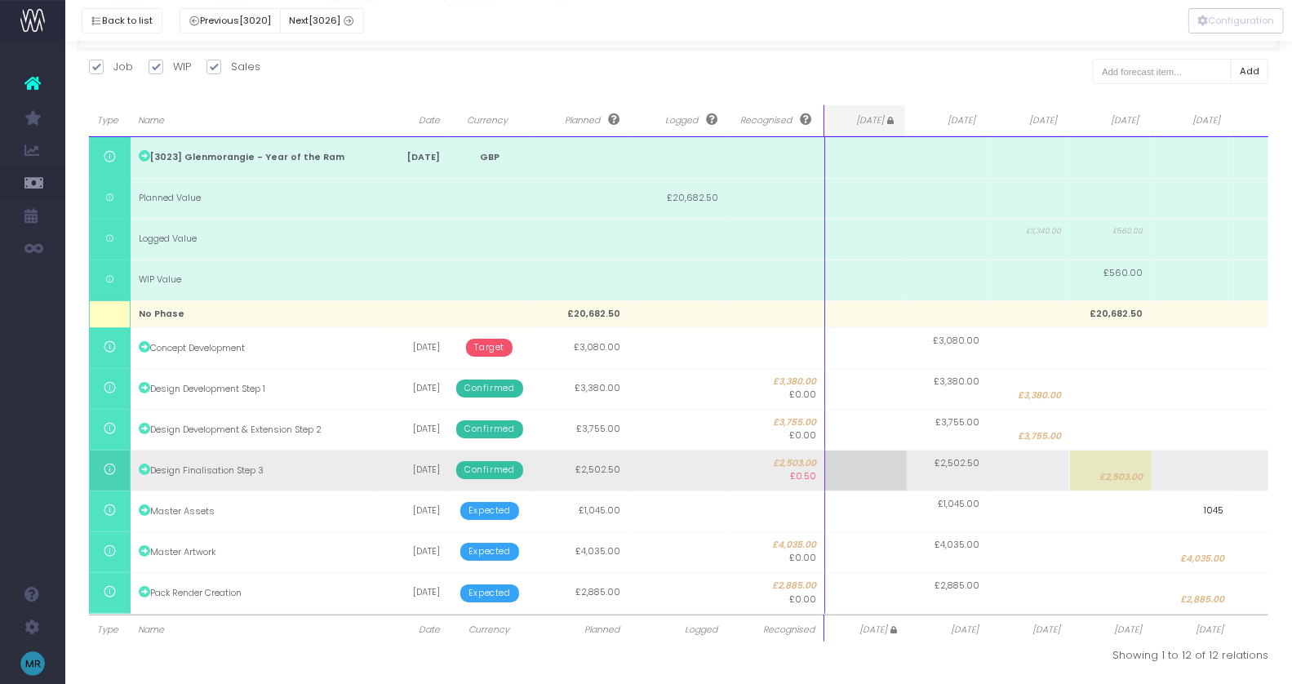
click at [1181, 474] on body "Oh my... this is bad. [PERSON_NAME] wasn't able to load this page. Please conta…" at bounding box center [646, 136] width 1292 height 684
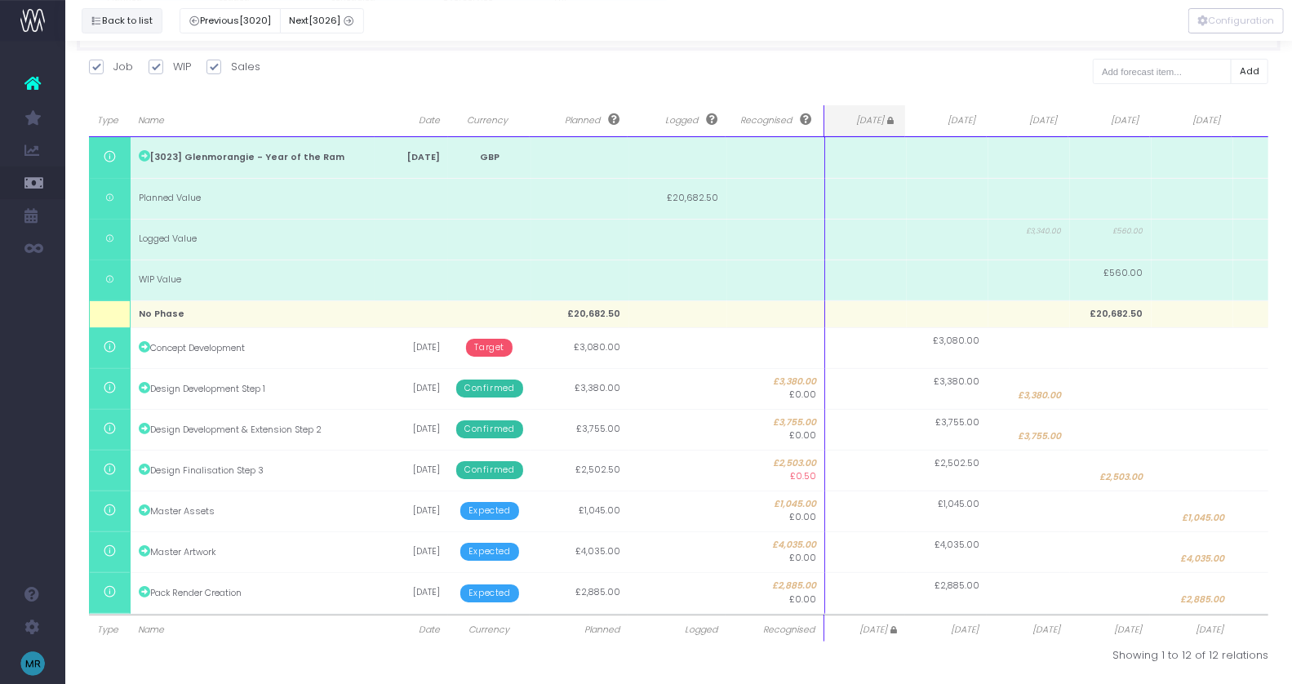
click at [131, 20] on button "Back to list" at bounding box center [122, 20] width 81 height 25
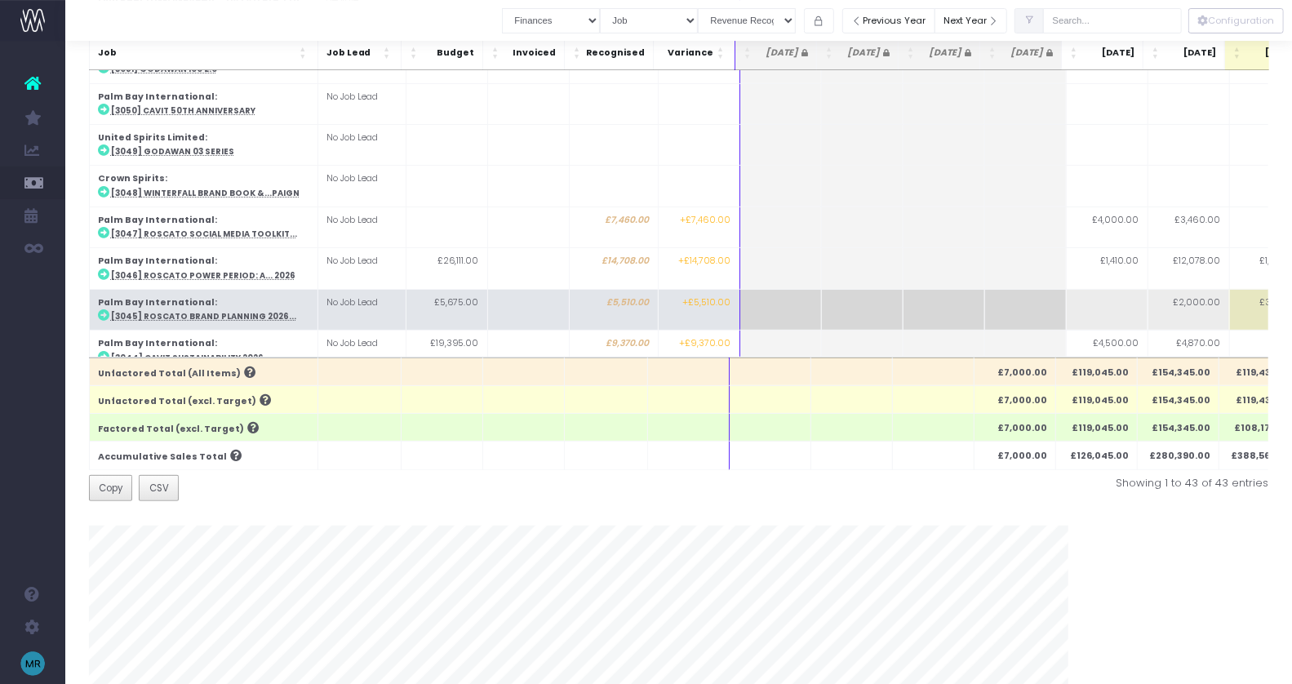
scroll to position [0, 0]
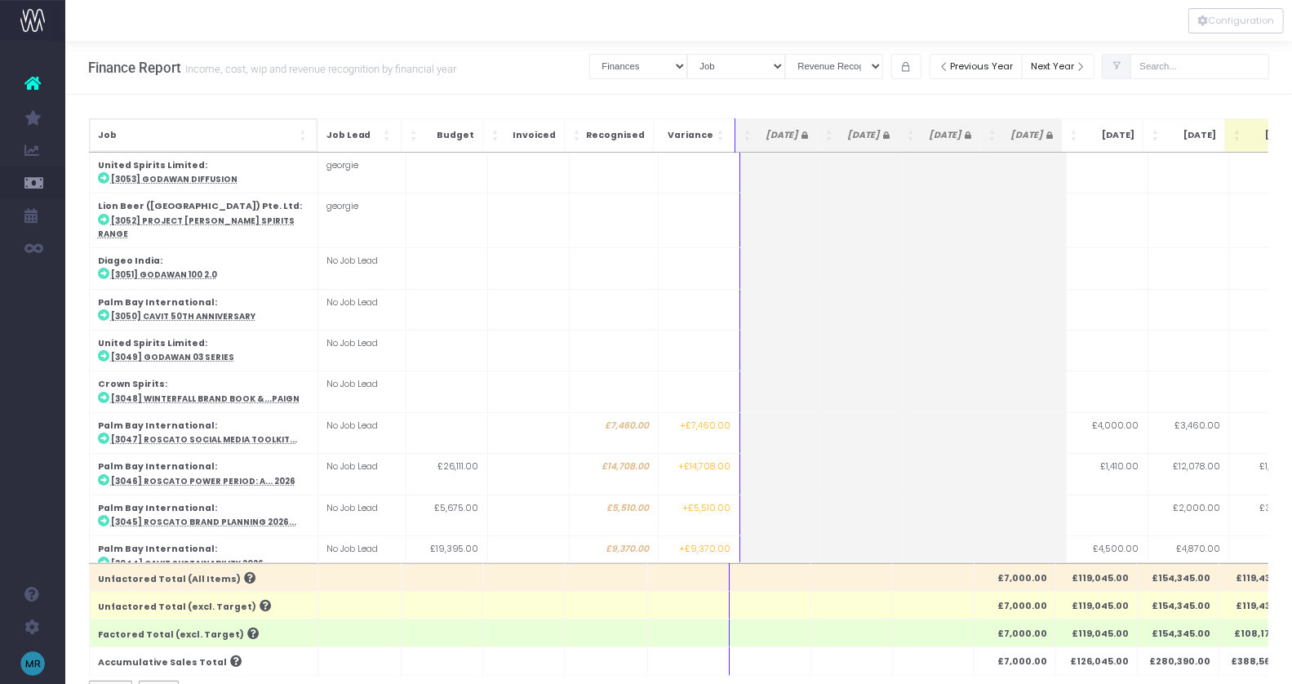
click at [300, 129] on span "Job: Activate to sort" at bounding box center [304, 135] width 10 height 16
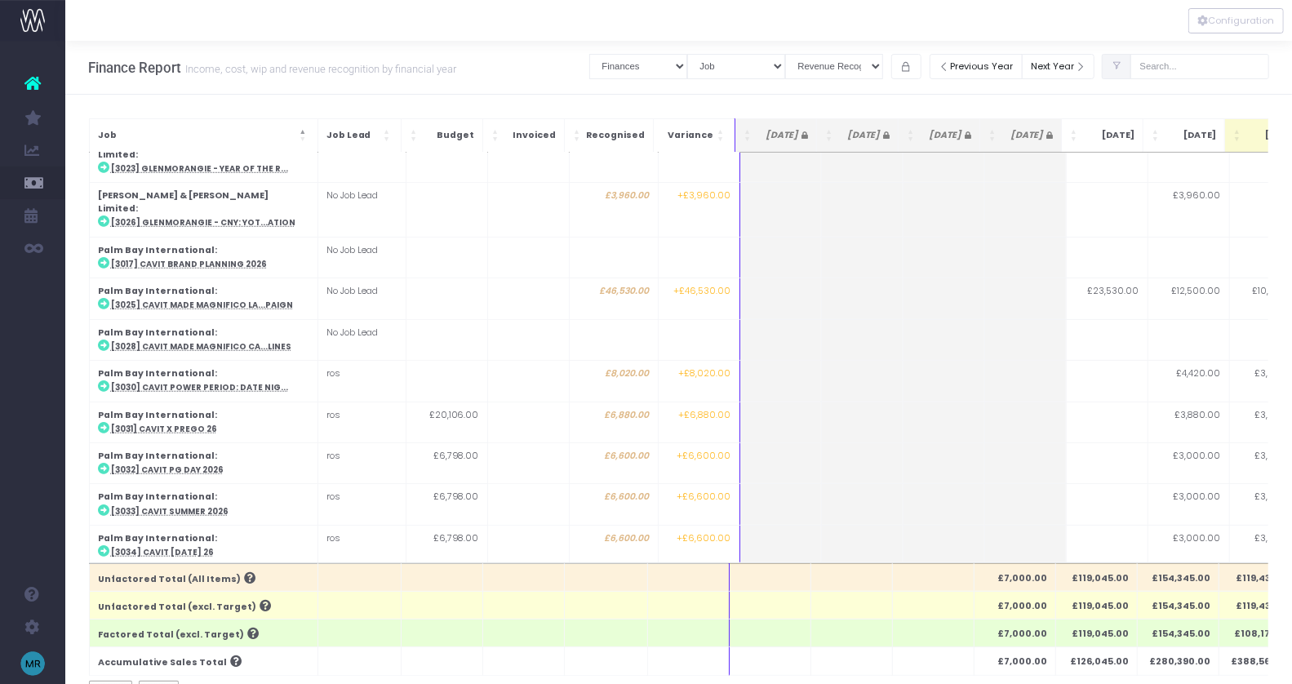
scroll to position [818, 0]
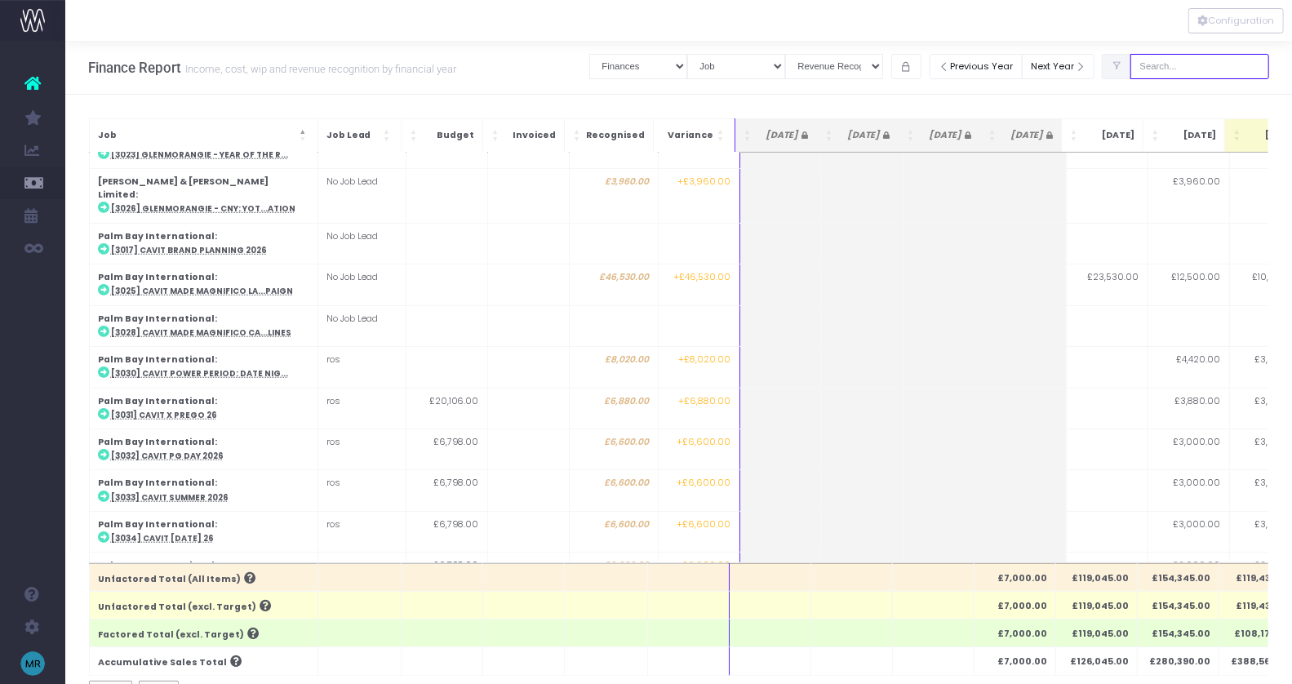
click at [1195, 65] on input "text" at bounding box center [1199, 66] width 139 height 25
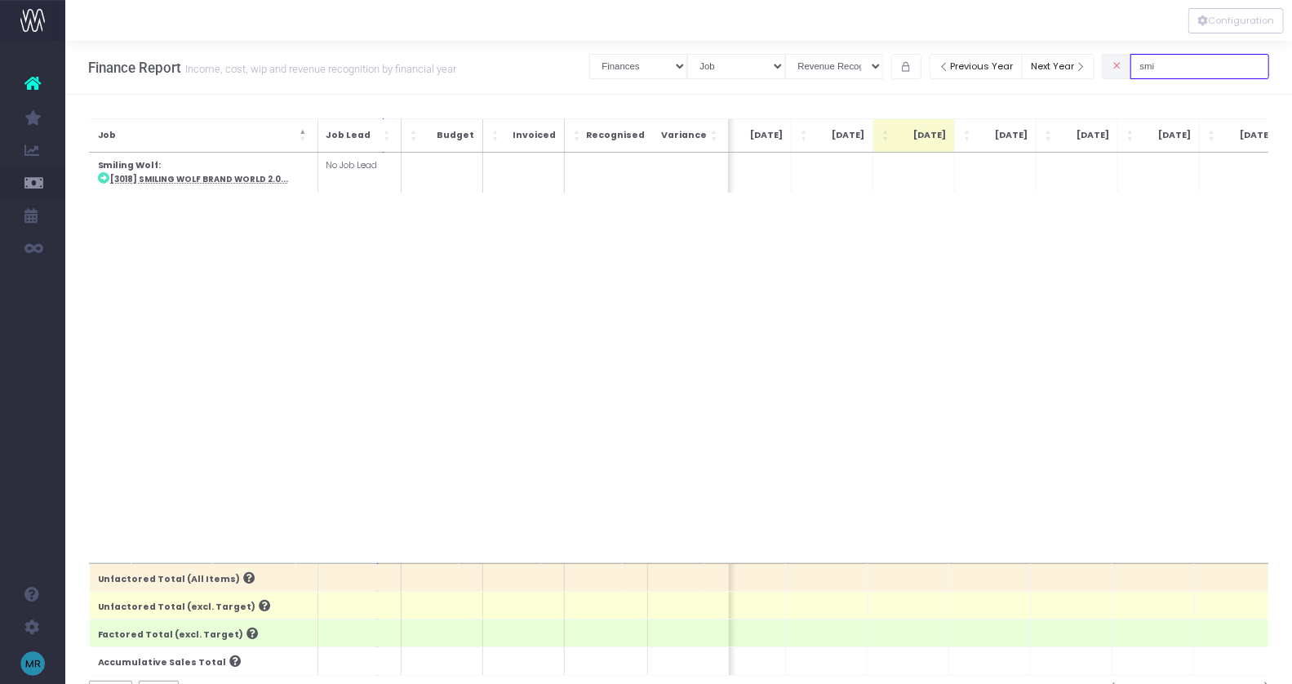
scroll to position [0, 401]
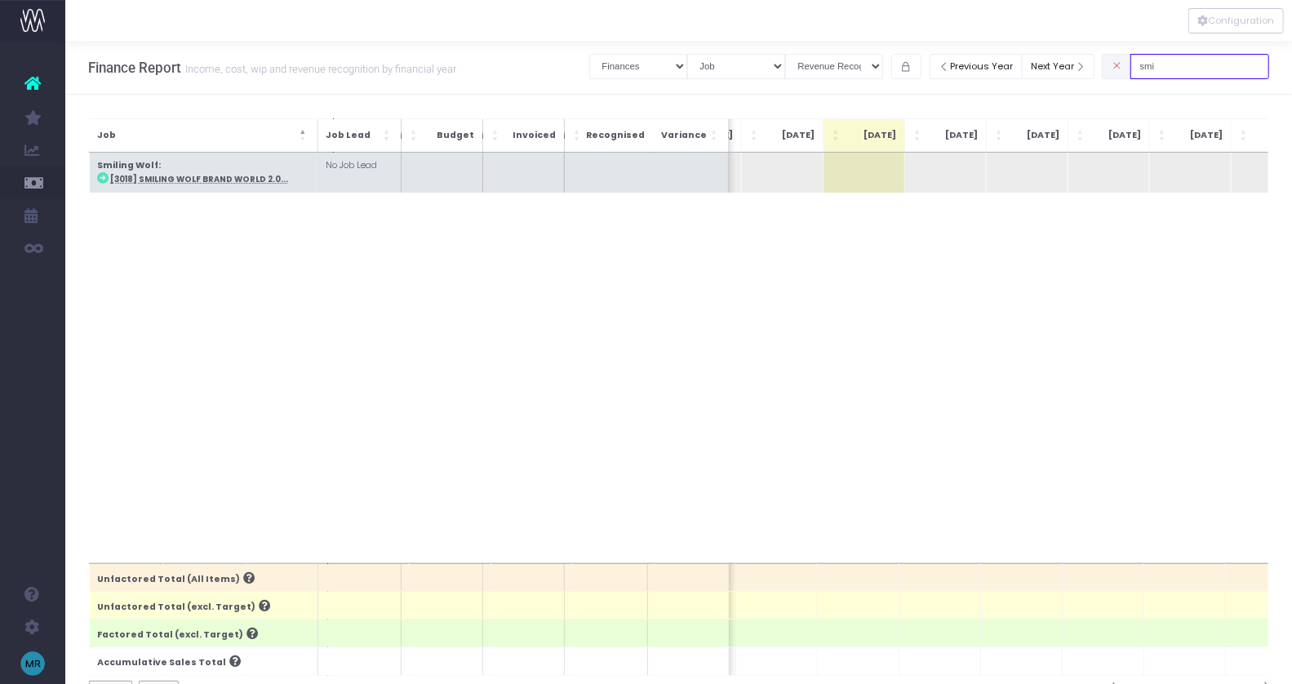
type input "smi"
click at [242, 178] on abbr "[3018] Smiling Wolf Brand World 2.0..." at bounding box center [199, 179] width 178 height 11
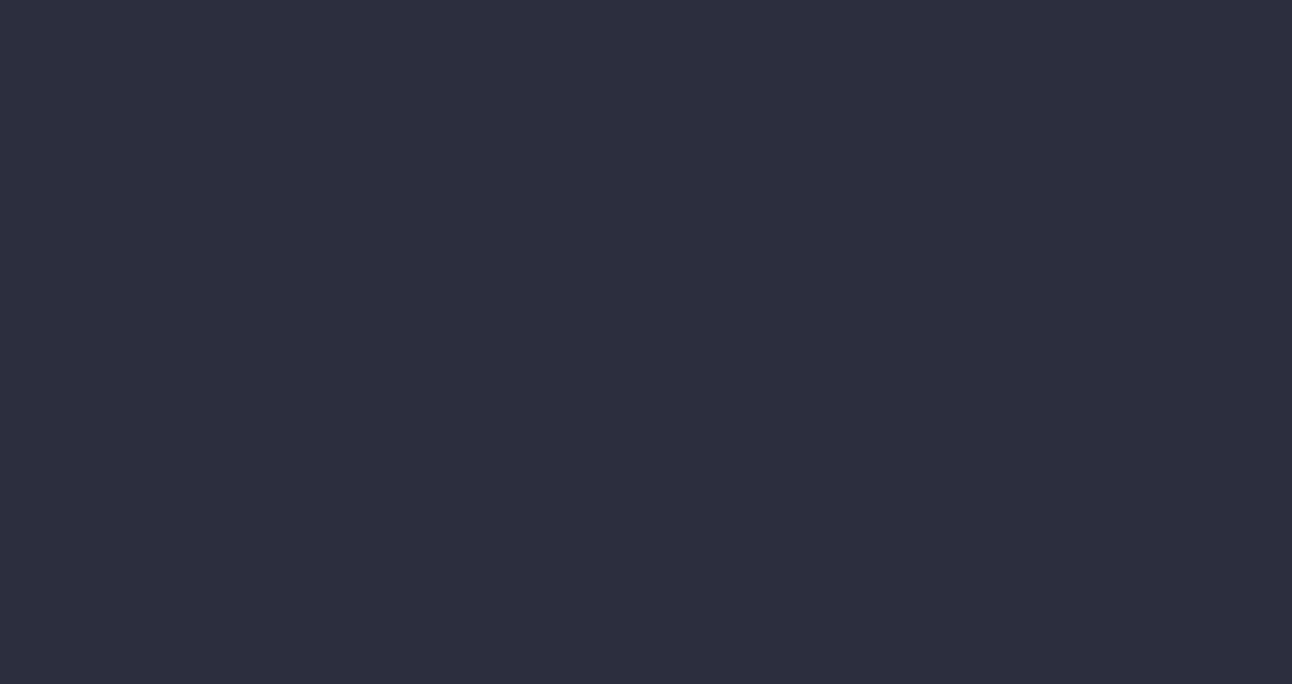
select select "finances"
select select "job"
select select "revrec"
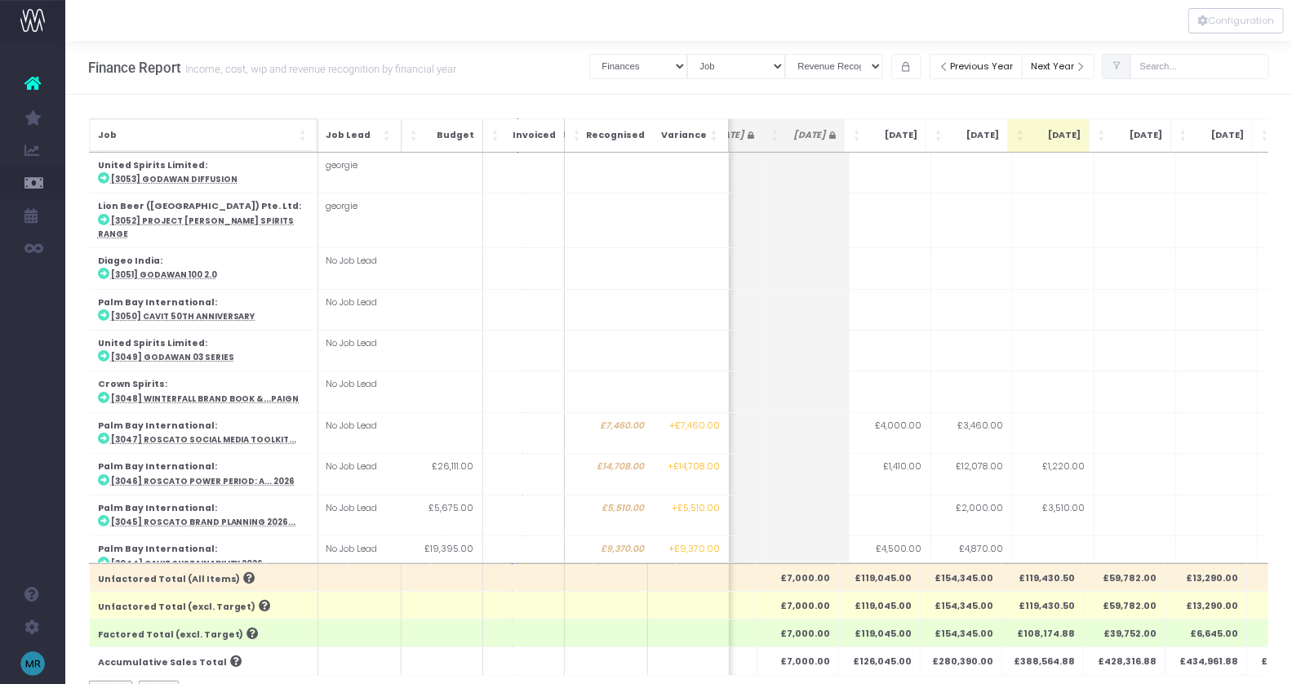
click at [304, 132] on span "Job: Activate to sort" at bounding box center [304, 135] width 10 height 16
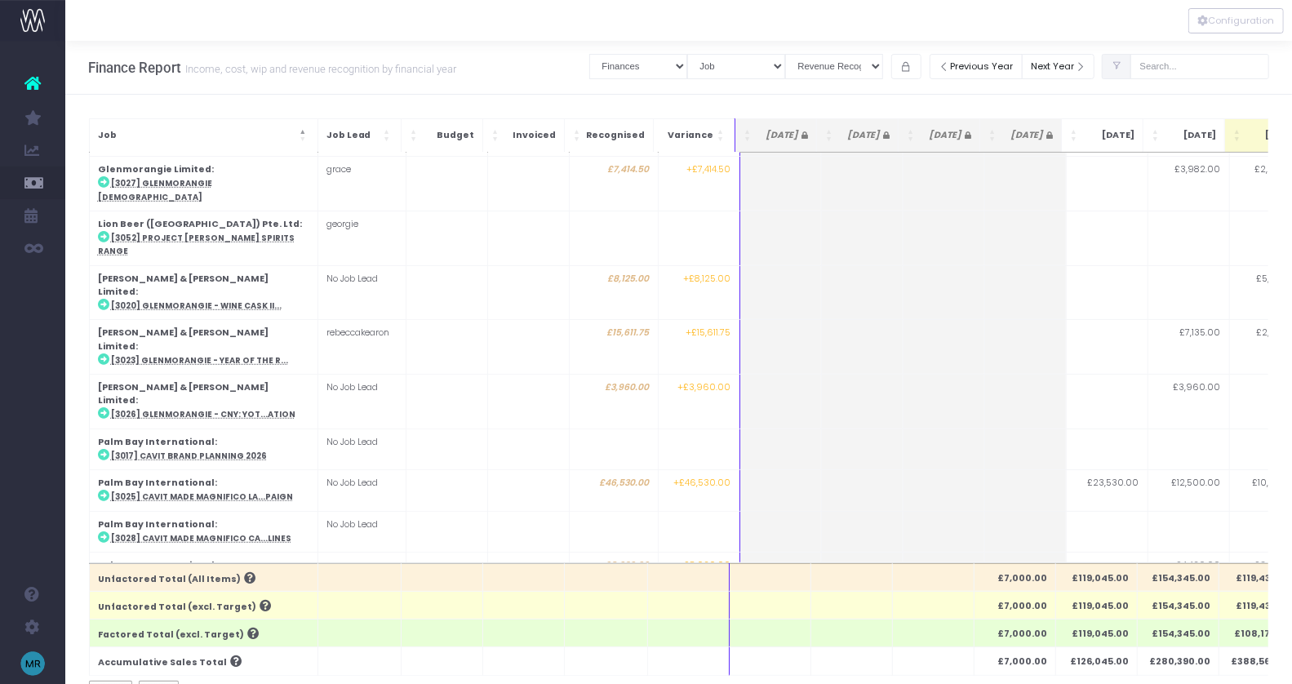
scroll to position [655, 0]
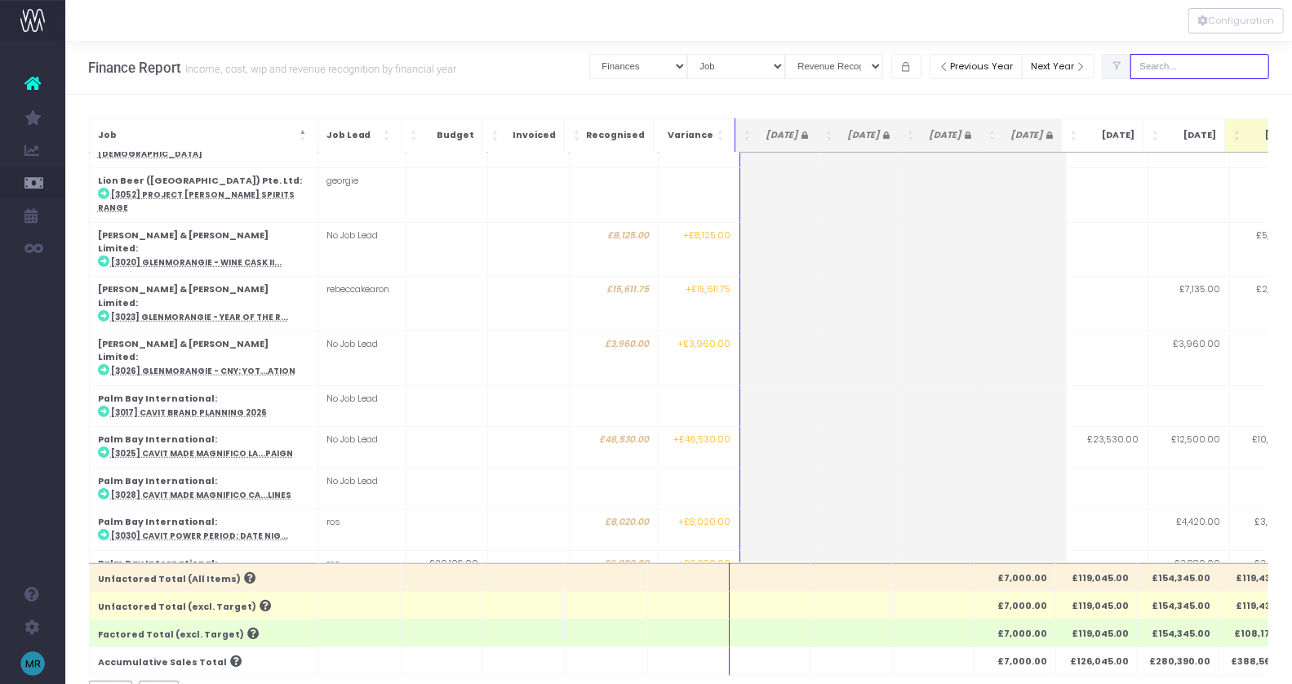
click at [1187, 62] on input "text" at bounding box center [1199, 66] width 139 height 25
type input ";"
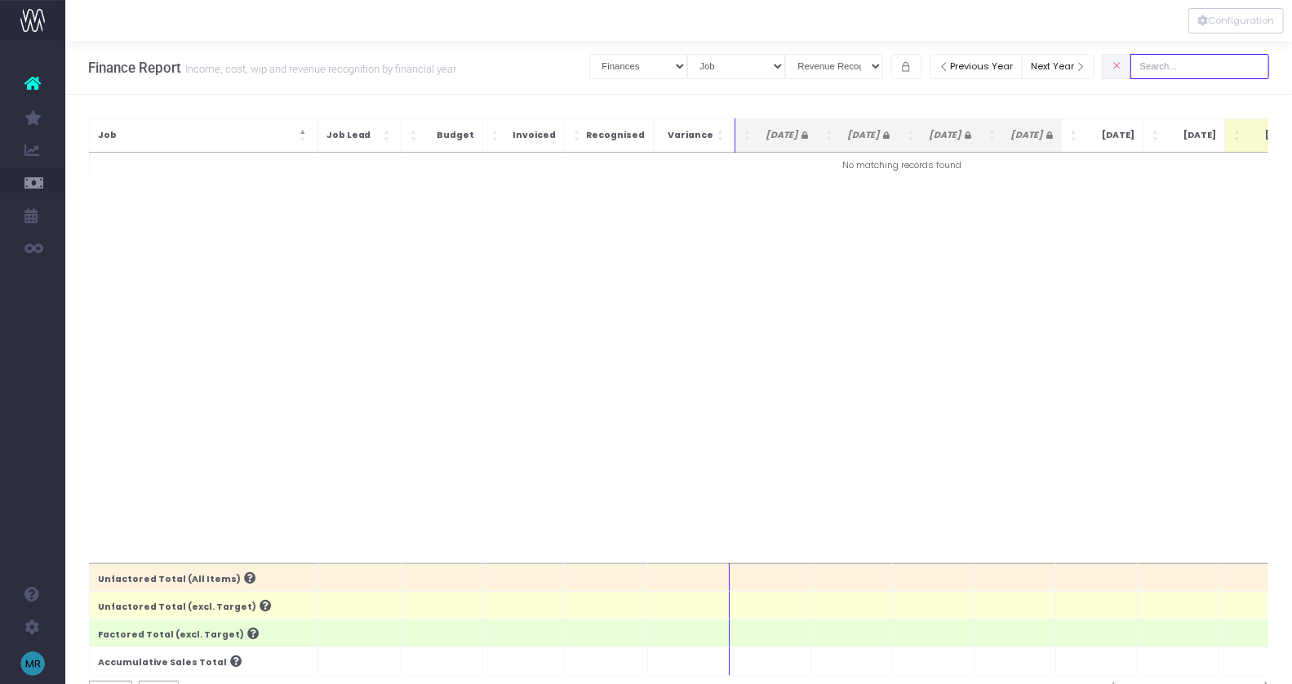
scroll to position [0, 0]
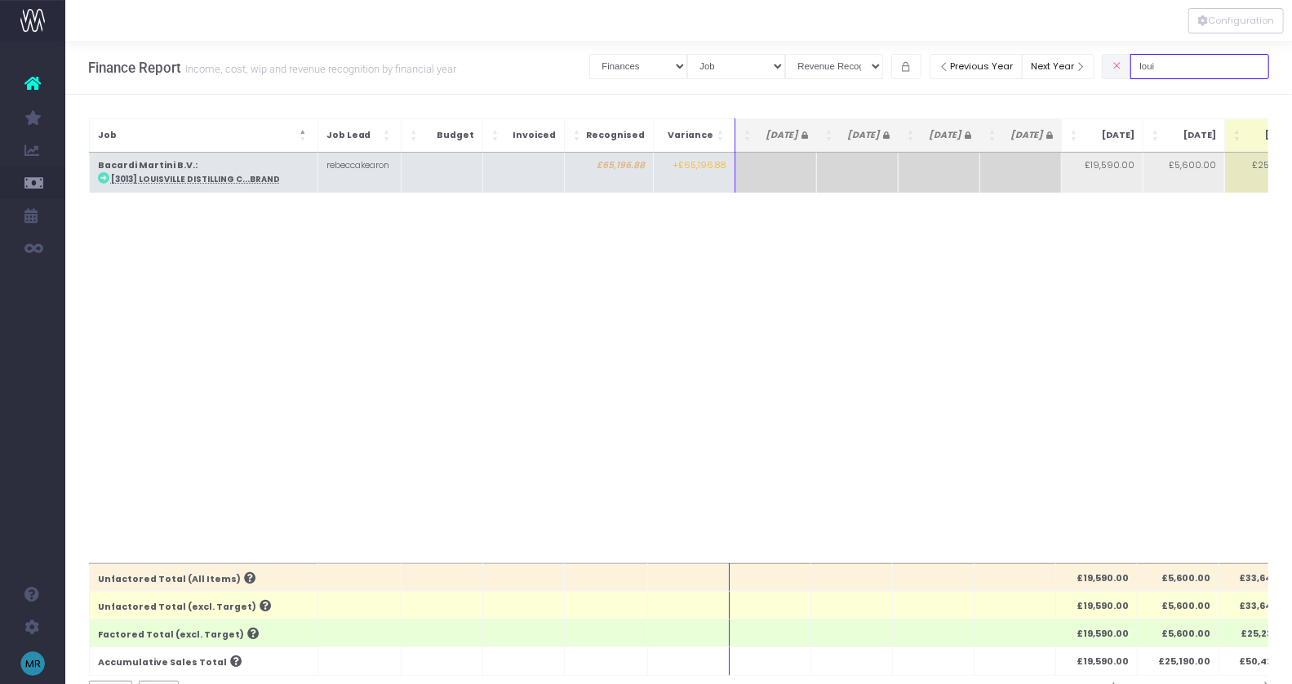
type input "loui"
click at [205, 180] on abbr "[3013] Louisville Distilling C...Brand" at bounding box center [195, 179] width 169 height 11
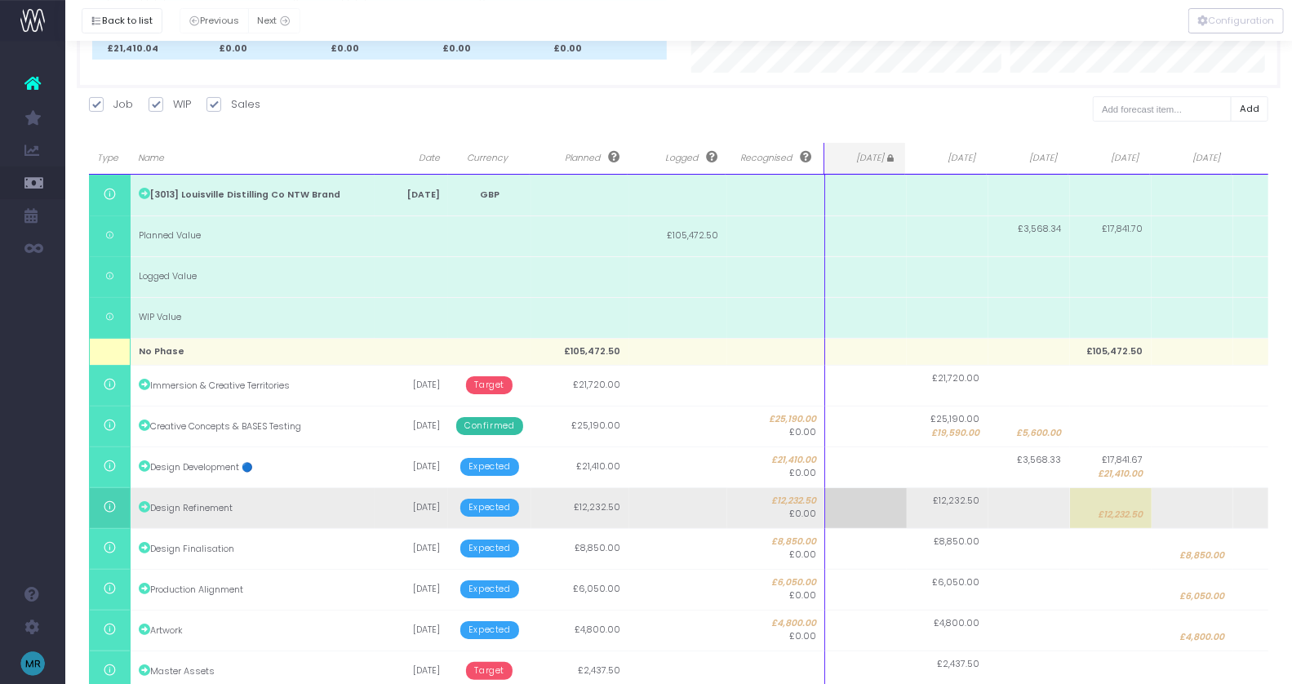
scroll to position [0, 44]
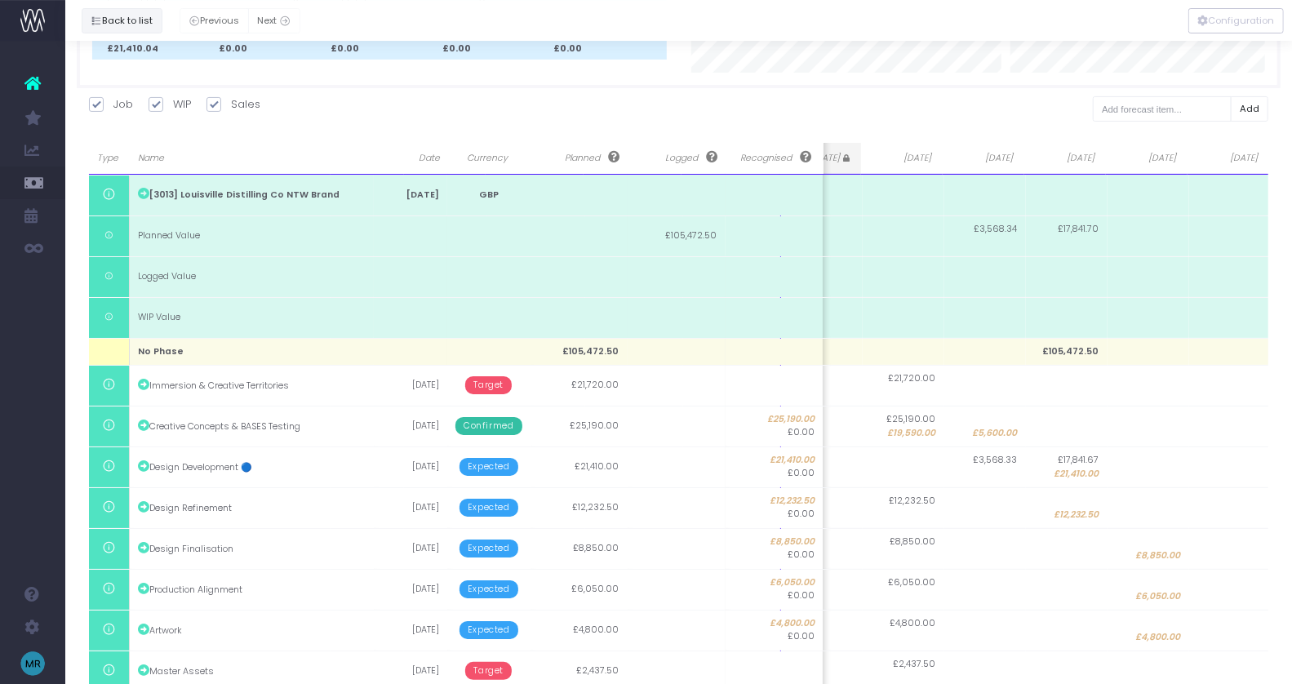
click at [103, 15] on button "Back to list" at bounding box center [122, 20] width 81 height 25
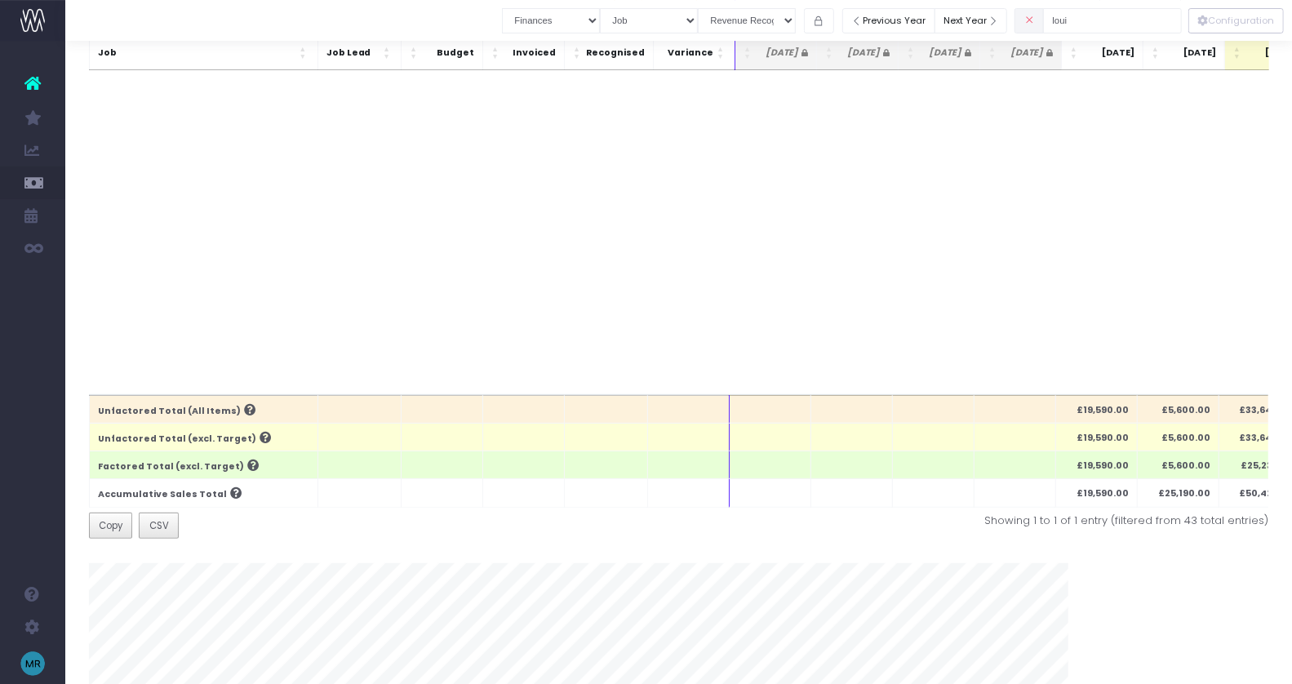
scroll to position [0, 0]
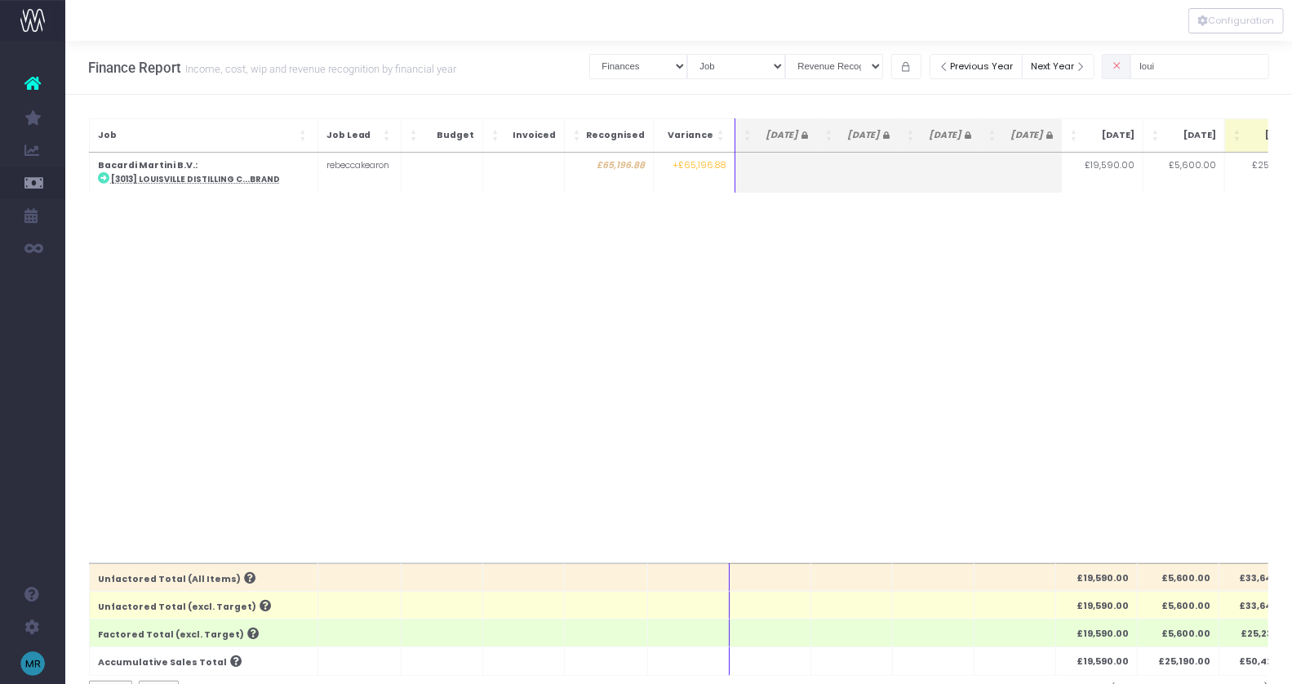
click at [1122, 66] on icon at bounding box center [1116, 66] width 11 height 0
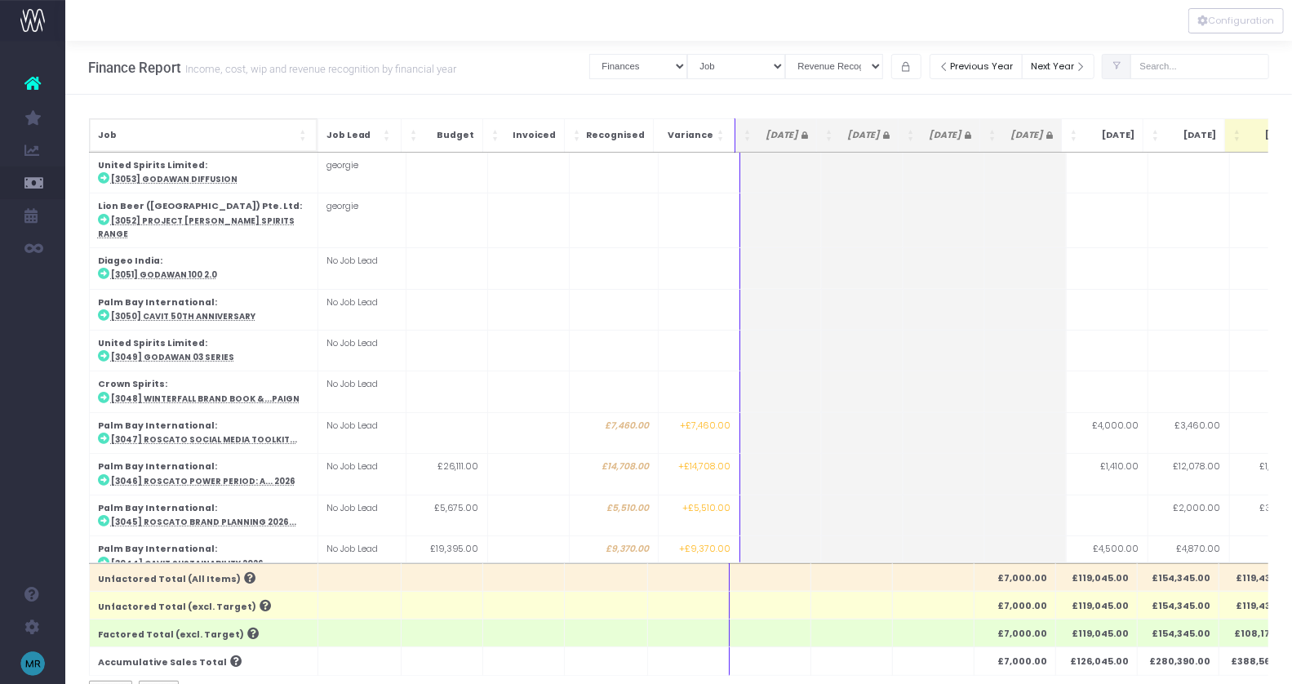
click at [304, 126] on th "Job" at bounding box center [203, 134] width 228 height 33
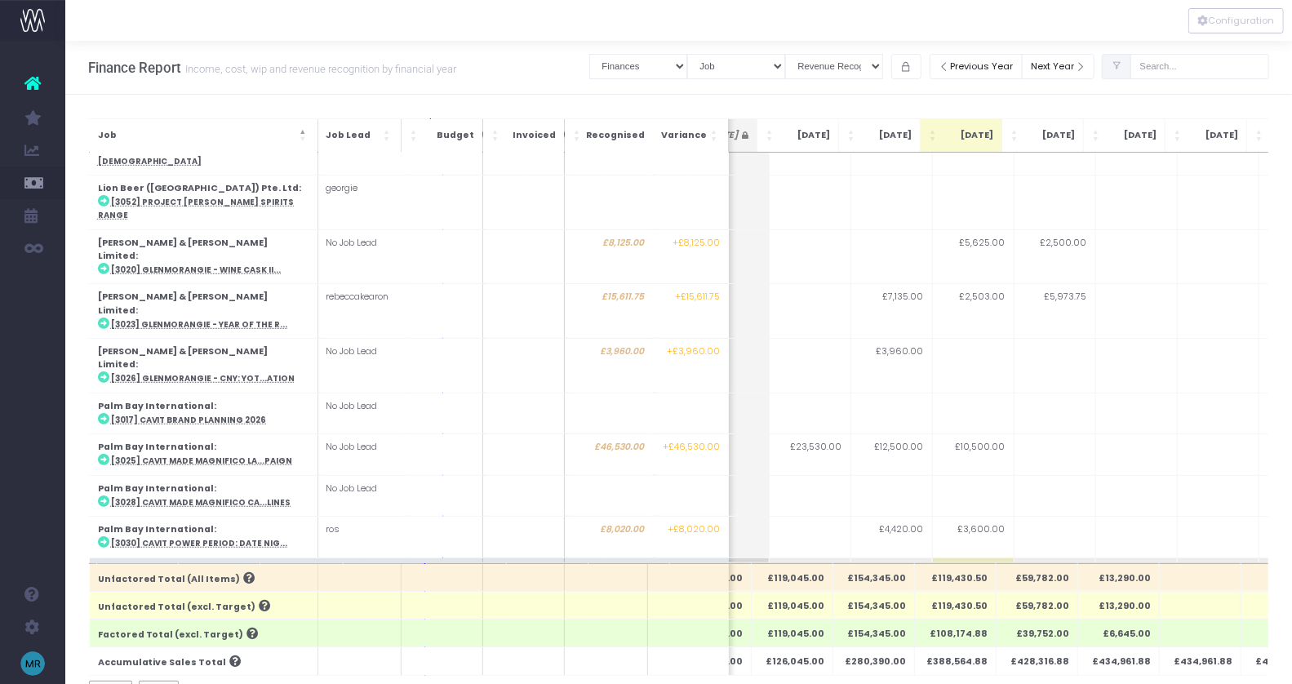
scroll to position [648, 312]
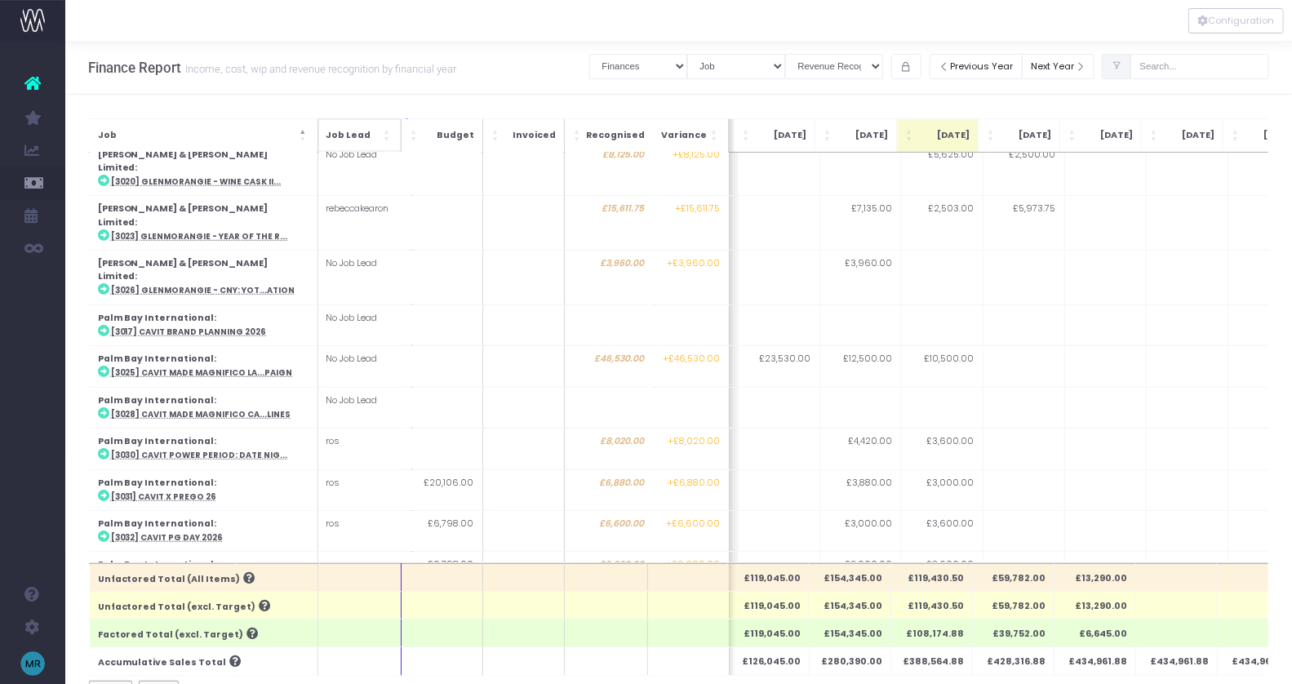
drag, startPoint x: 317, startPoint y: 140, endPoint x: 353, endPoint y: 140, distance: 36.7
click at [355, 140] on th "Job Lead" at bounding box center [359, 134] width 84 height 33
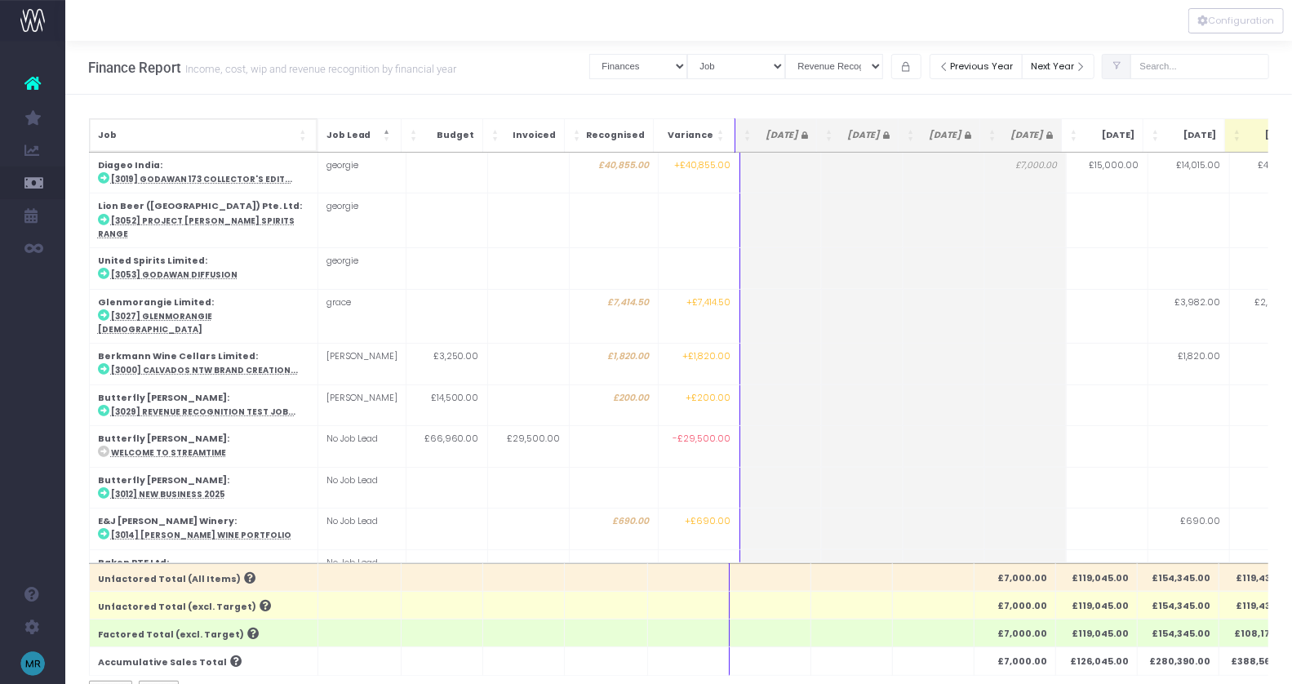
click at [304, 136] on span "Job: Activate to sort" at bounding box center [304, 135] width 10 height 16
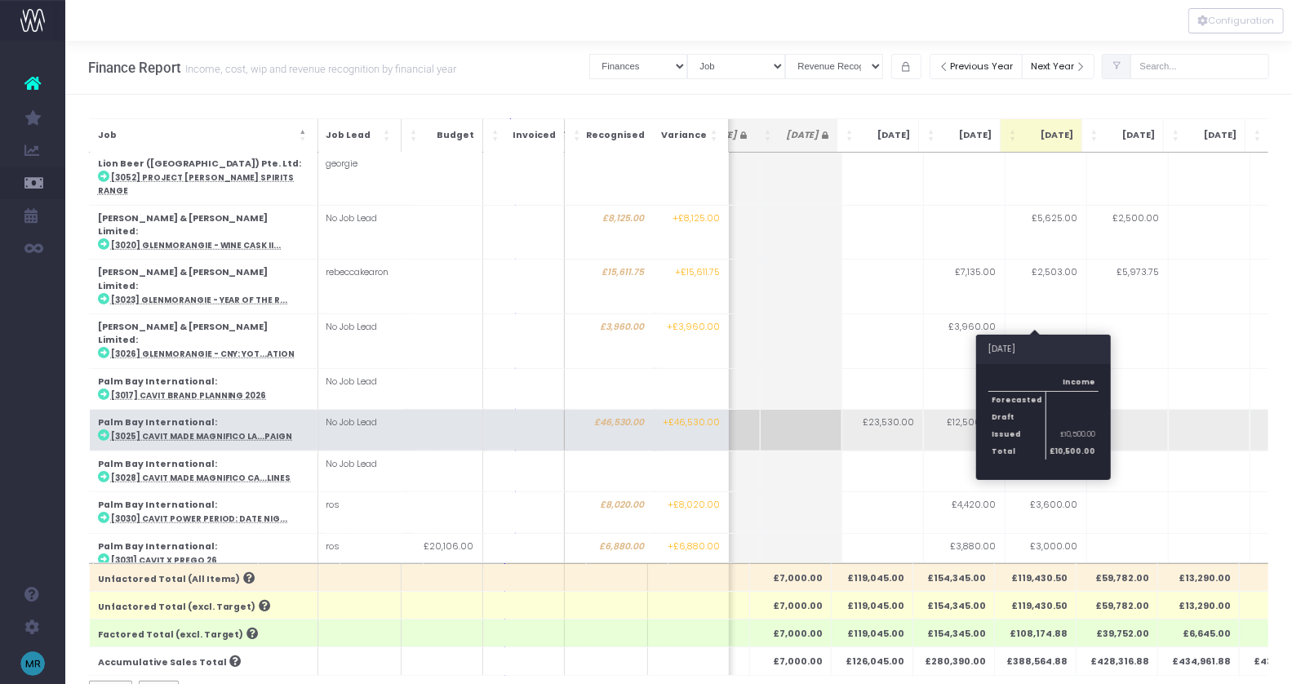
click at [1038, 410] on td "£10,500.00" at bounding box center [1046, 430] width 82 height 41
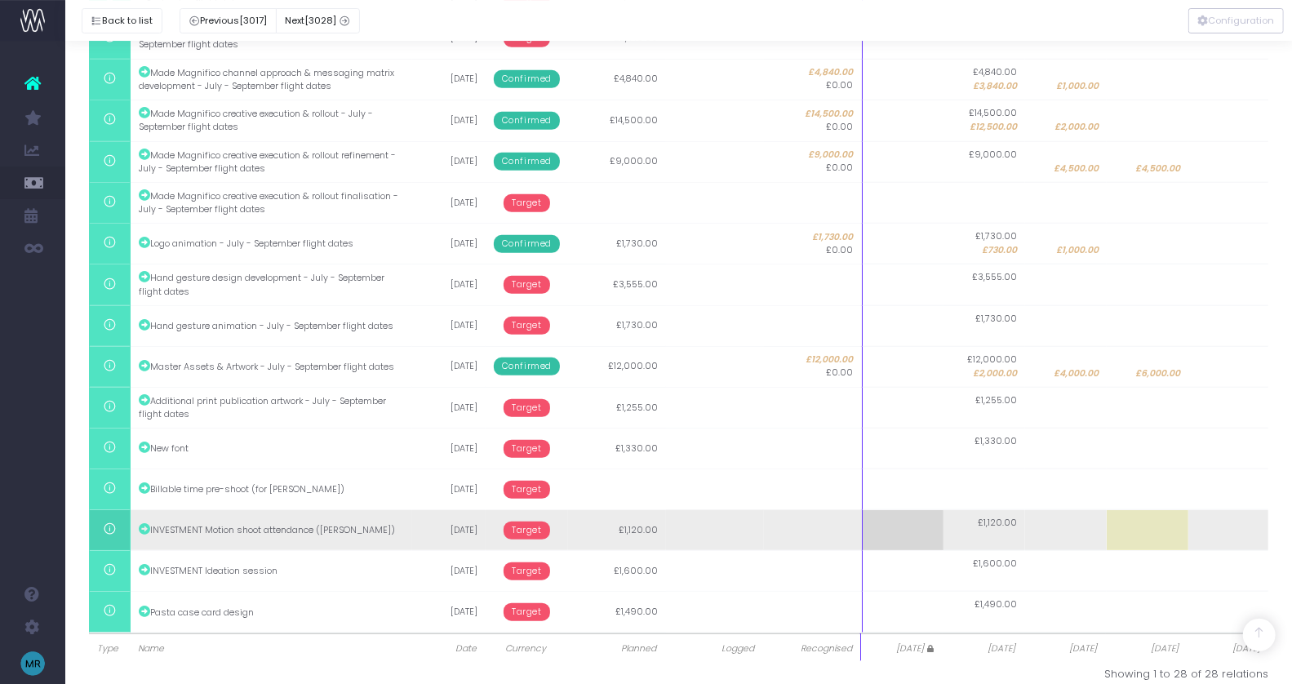
scroll to position [858, 0]
